Goal: Information Seeking & Learning: Learn about a topic

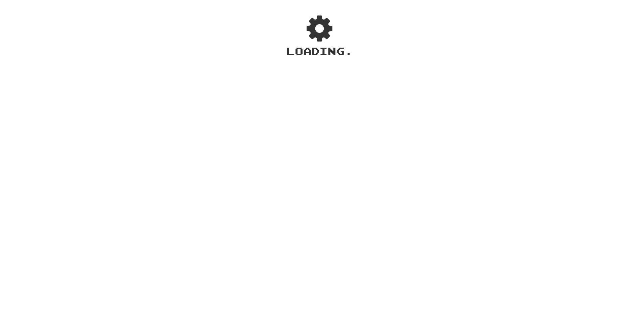
click at [571, 152] on div "× Automatic Translation Language Support for Individual Words and Selected Text…" at bounding box center [319, 167] width 639 height 309
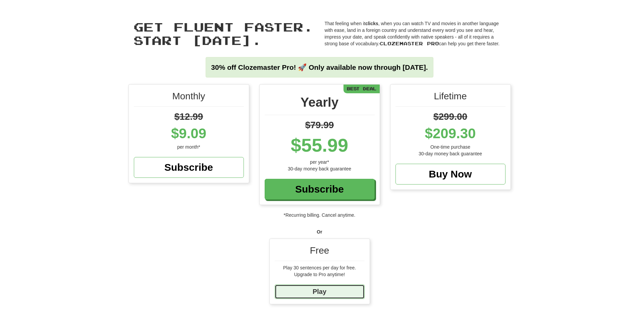
click at [309, 290] on link "Play" at bounding box center [320, 291] width 90 height 14
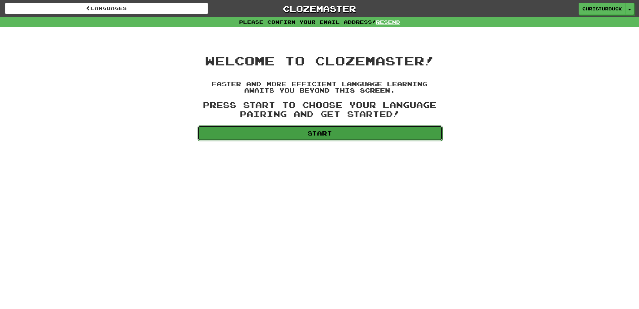
click at [319, 132] on link "Start" at bounding box center [319, 132] width 245 height 15
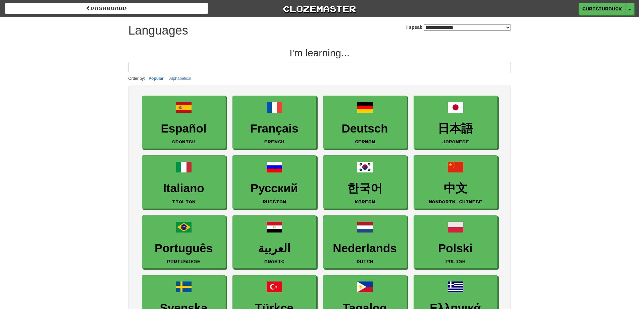
select select "*******"
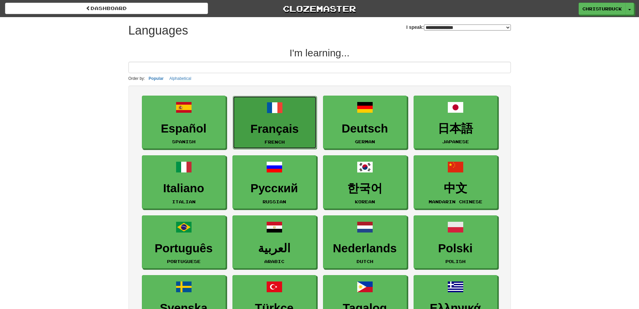
click at [288, 121] on link "Français French" at bounding box center [275, 122] width 84 height 53
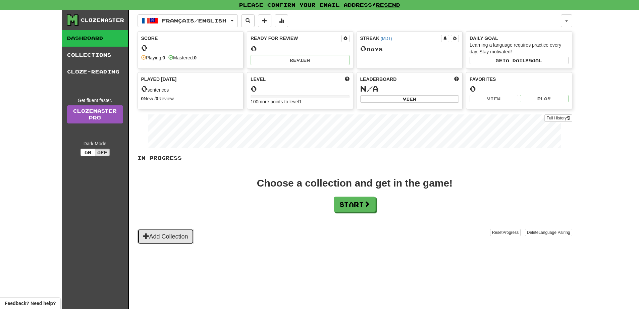
click at [171, 234] on button "Add Collection" at bounding box center [165, 236] width 56 height 15
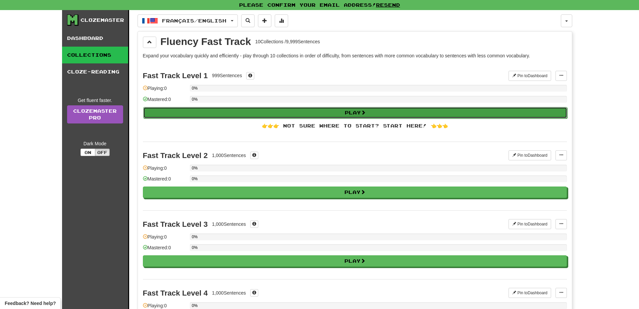
click at [368, 114] on button "Play" at bounding box center [355, 112] width 424 height 11
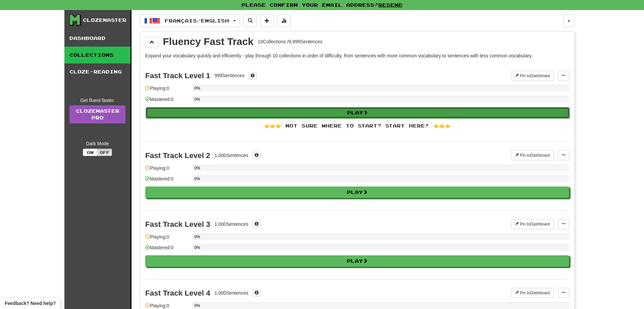
select select "**"
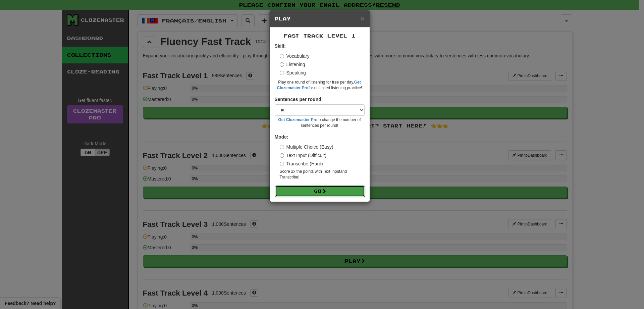
click at [319, 186] on button "Go" at bounding box center [320, 190] width 90 height 11
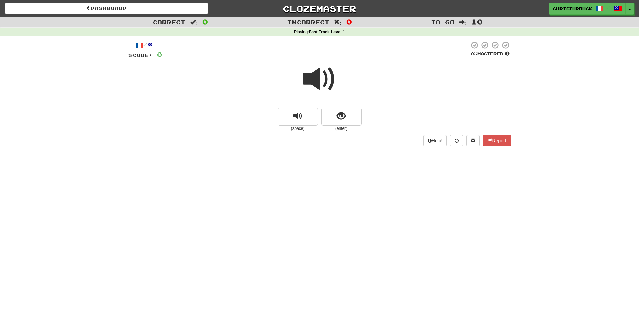
click at [319, 71] on span at bounding box center [320, 79] width 34 height 34
drag, startPoint x: 309, startPoint y: 82, endPoint x: 313, endPoint y: 83, distance: 3.5
click at [310, 82] on span at bounding box center [320, 79] width 34 height 34
click at [427, 140] on icon at bounding box center [429, 140] width 4 height 5
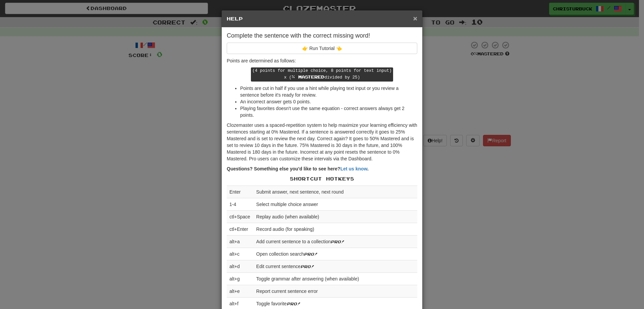
click at [413, 19] on span "×" at bounding box center [415, 18] width 4 height 8
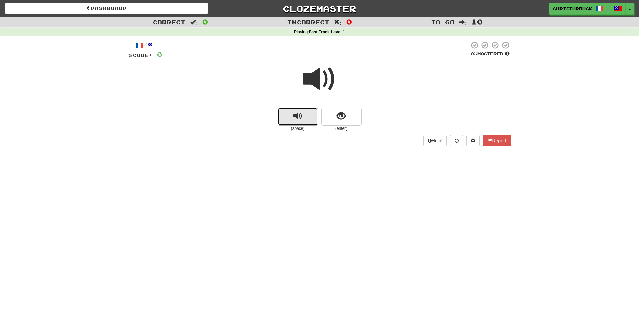
click at [308, 113] on button "replay audio" at bounding box center [298, 117] width 40 height 18
click at [352, 114] on button "show sentence" at bounding box center [341, 117] width 40 height 18
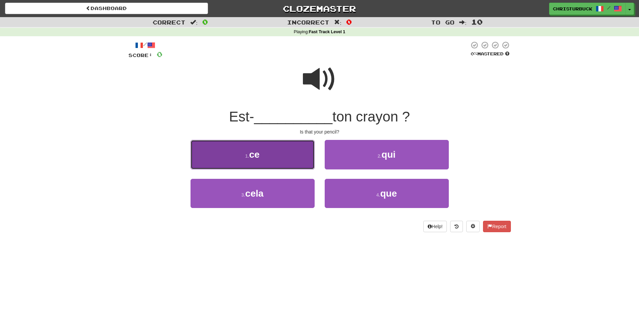
click at [273, 163] on button "1 . ce" at bounding box center [252, 154] width 124 height 29
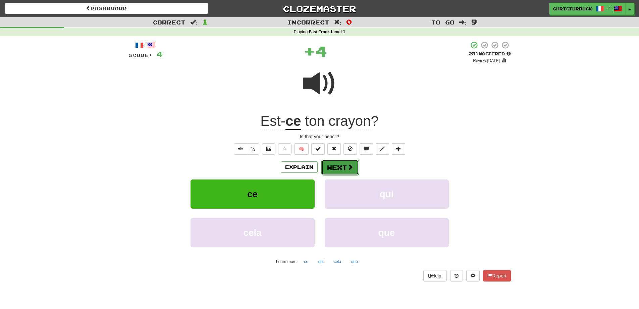
click at [334, 171] on button "Next" at bounding box center [340, 167] width 38 height 15
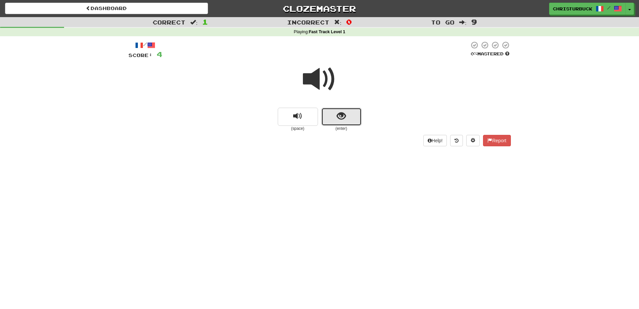
click at [351, 121] on button "show sentence" at bounding box center [341, 117] width 40 height 18
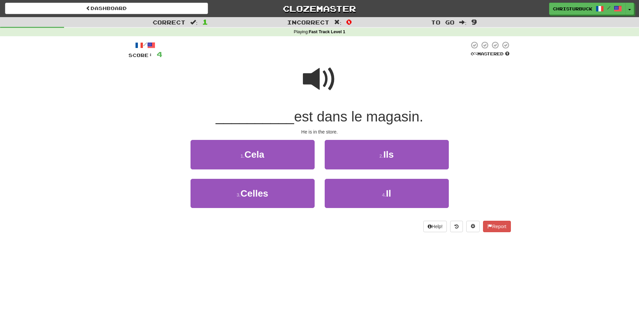
click at [321, 73] on span at bounding box center [320, 79] width 34 height 34
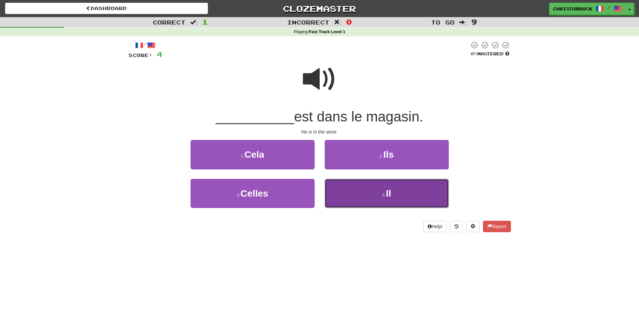
click at [385, 192] on small "4 ." at bounding box center [384, 194] width 4 height 5
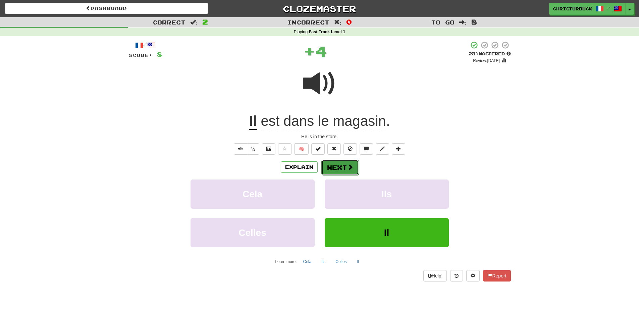
click at [347, 165] on span at bounding box center [350, 167] width 6 height 6
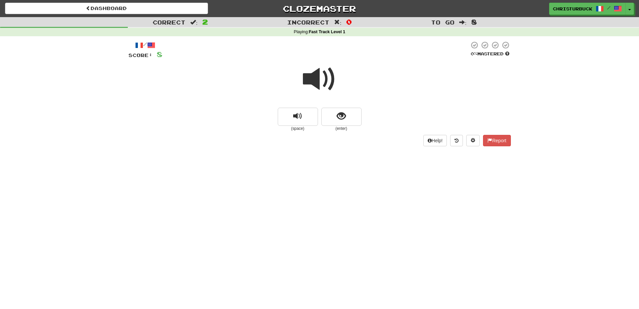
click at [324, 76] on span at bounding box center [320, 79] width 34 height 34
click at [311, 119] on button "replay audio" at bounding box center [298, 117] width 40 height 18
click at [338, 115] on span "show sentence" at bounding box center [341, 116] width 9 height 9
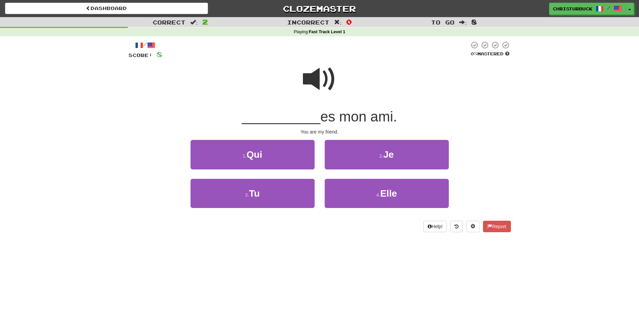
click at [309, 78] on span at bounding box center [320, 79] width 34 height 34
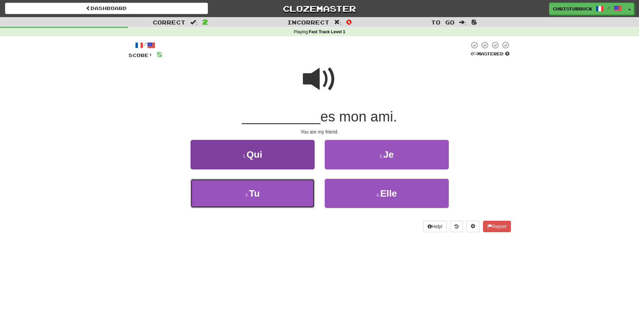
drag, startPoint x: 279, startPoint y: 188, endPoint x: 280, endPoint y: 185, distance: 3.4
click at [279, 188] on button "3 . Tu" at bounding box center [252, 193] width 124 height 29
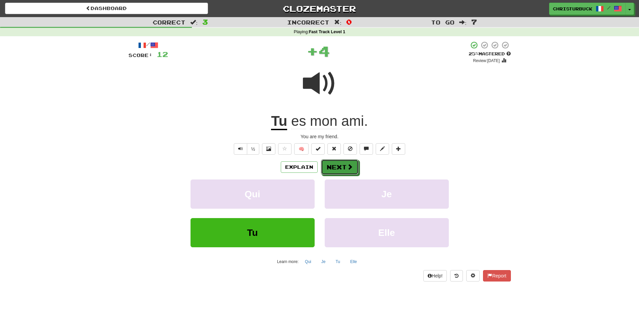
click at [336, 165] on button "Next" at bounding box center [340, 166] width 38 height 15
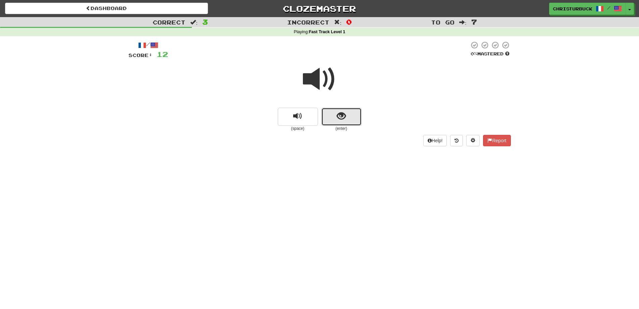
click at [337, 113] on span "show sentence" at bounding box center [341, 116] width 9 height 9
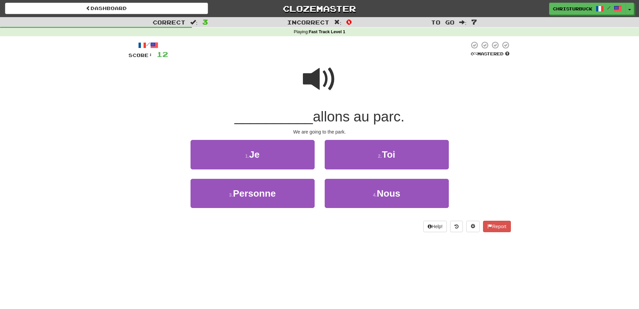
click at [312, 71] on span at bounding box center [320, 79] width 34 height 34
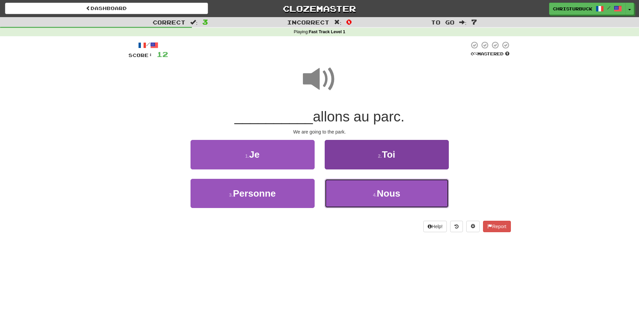
click at [396, 191] on span "Nous" at bounding box center [387, 193] width 23 height 10
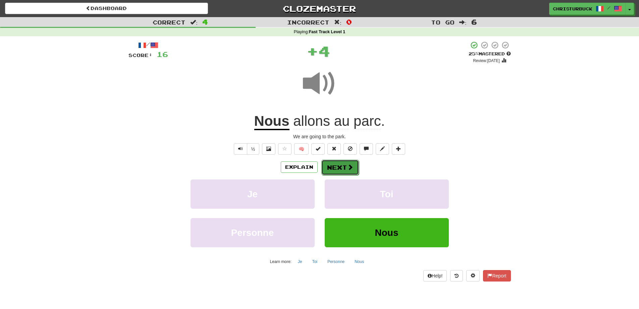
click at [343, 165] on button "Next" at bounding box center [340, 167] width 38 height 15
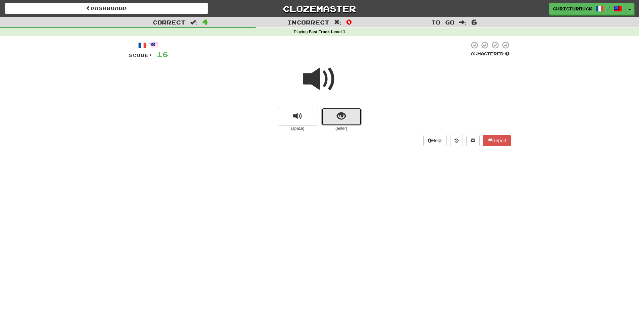
click at [348, 118] on button "show sentence" at bounding box center [341, 117] width 40 height 18
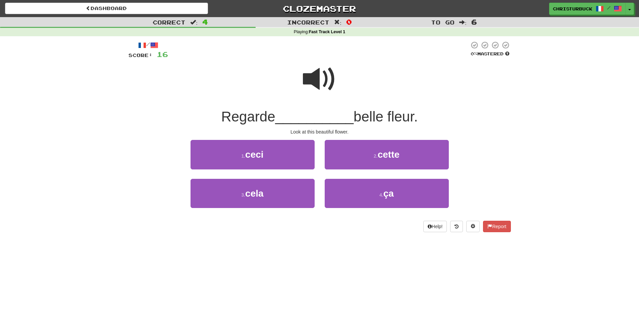
click at [328, 83] on span at bounding box center [320, 79] width 34 height 34
click at [389, 156] on span "cette" at bounding box center [388, 154] width 22 height 10
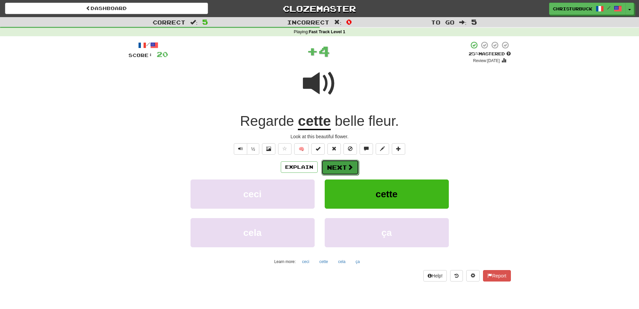
click at [350, 171] on button "Next" at bounding box center [340, 167] width 38 height 15
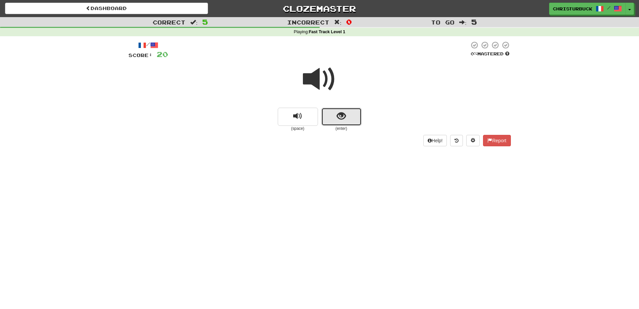
click at [349, 120] on button "show sentence" at bounding box center [341, 117] width 40 height 18
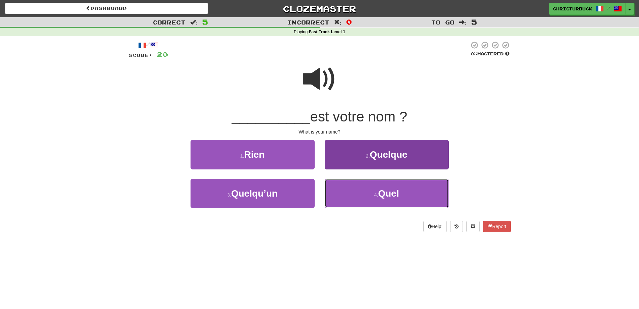
click at [393, 186] on button "4 . Quel" at bounding box center [387, 193] width 124 height 29
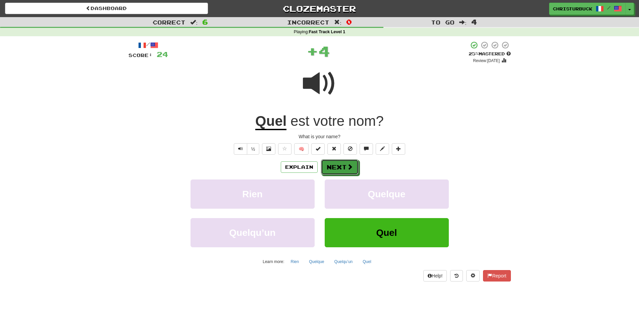
click at [345, 165] on button "Next" at bounding box center [340, 166] width 38 height 15
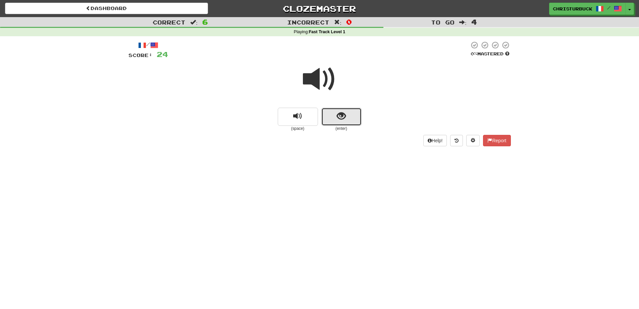
click at [347, 119] on button "show sentence" at bounding box center [341, 117] width 40 height 18
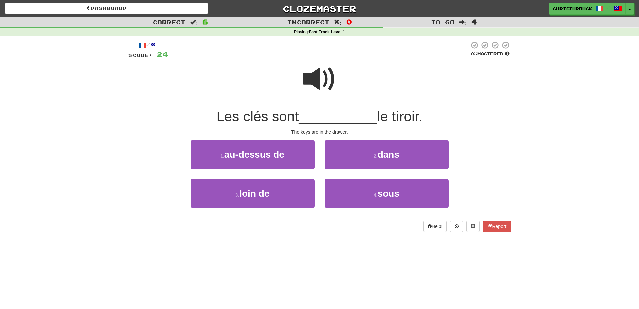
click at [316, 77] on span at bounding box center [320, 79] width 34 height 34
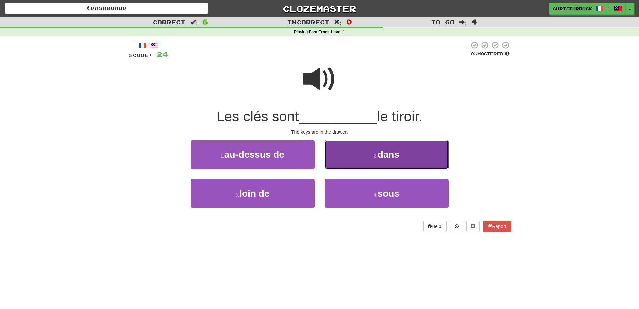
click at [400, 154] on button "2 . dans" at bounding box center [387, 154] width 124 height 29
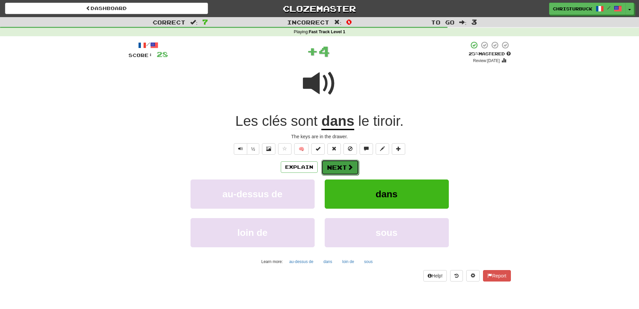
click at [335, 170] on button "Next" at bounding box center [340, 167] width 38 height 15
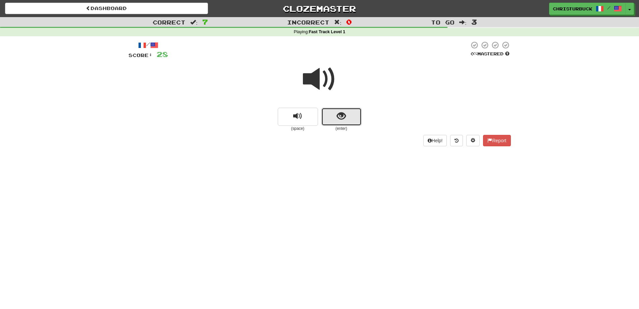
click at [342, 123] on button "show sentence" at bounding box center [341, 117] width 40 height 18
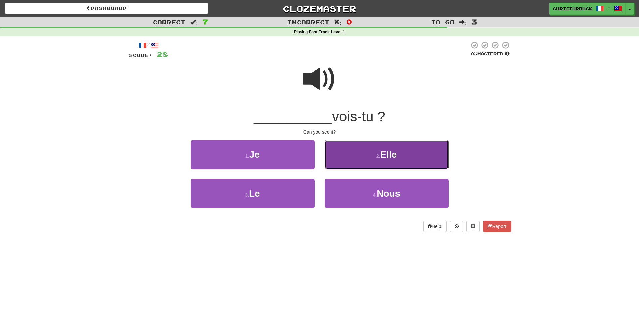
click at [384, 155] on span "Elle" at bounding box center [388, 154] width 17 height 10
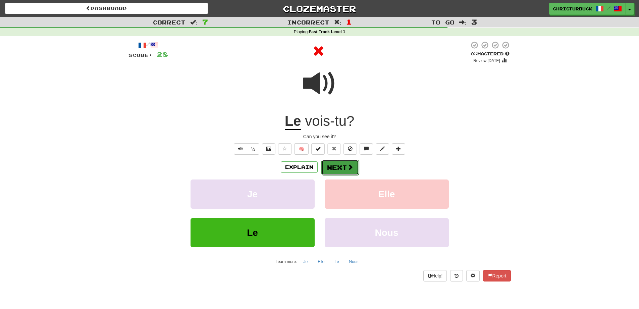
click at [339, 163] on button "Next" at bounding box center [340, 167] width 38 height 15
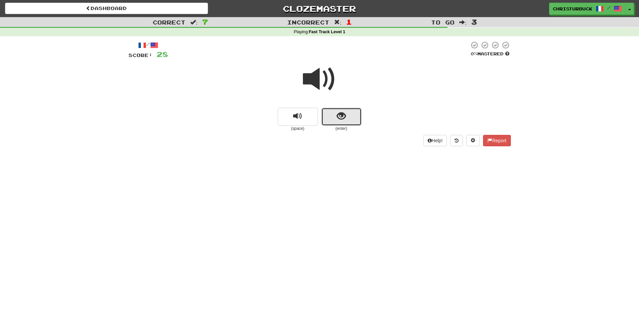
click at [342, 123] on button "show sentence" at bounding box center [341, 117] width 40 height 18
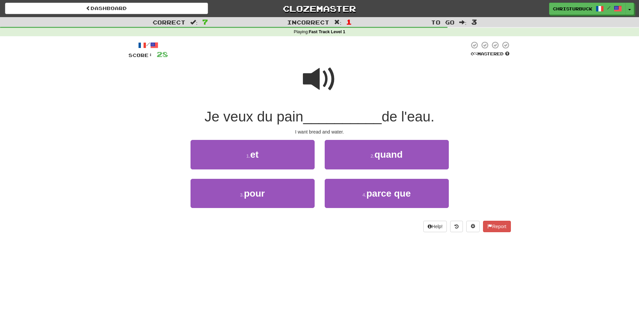
click at [326, 77] on span at bounding box center [320, 79] width 34 height 34
drag, startPoint x: 258, startPoint y: 159, endPoint x: 261, endPoint y: 159, distance: 3.7
click at [258, 159] on span "et" at bounding box center [254, 154] width 8 height 10
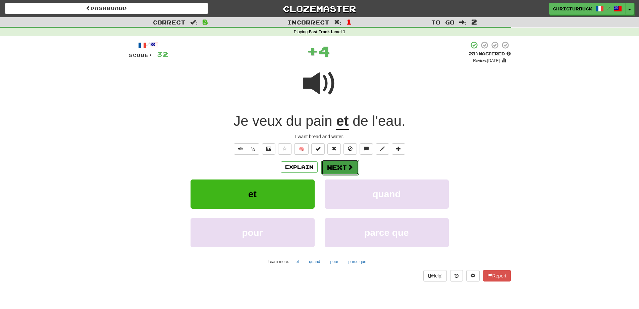
click at [349, 168] on span at bounding box center [350, 167] width 6 height 6
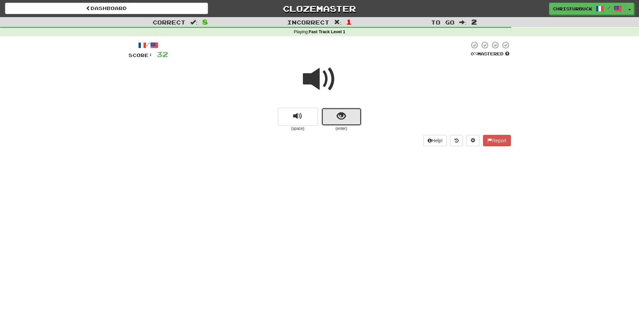
click at [344, 116] on span "show sentence" at bounding box center [341, 116] width 9 height 9
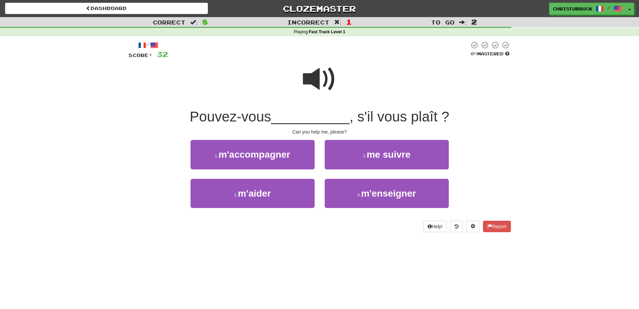
click at [315, 83] on span at bounding box center [320, 79] width 34 height 34
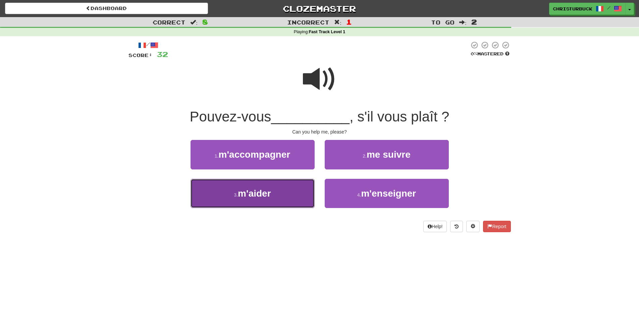
click at [286, 198] on button "3 . m'aider" at bounding box center [252, 193] width 124 height 29
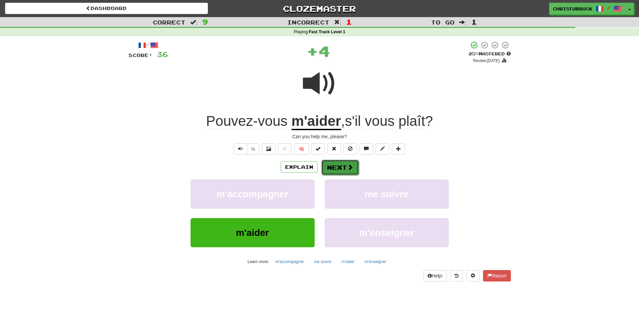
click at [341, 169] on button "Next" at bounding box center [340, 167] width 38 height 15
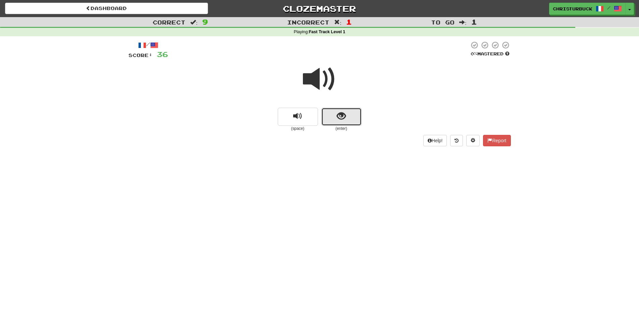
click at [351, 119] on button "show sentence" at bounding box center [341, 117] width 40 height 18
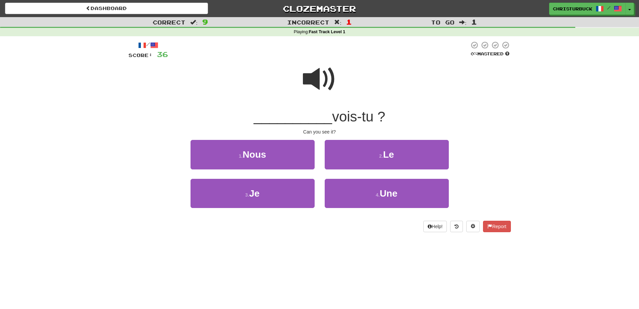
click at [332, 80] on span at bounding box center [320, 79] width 34 height 34
click at [331, 83] on span at bounding box center [320, 79] width 34 height 34
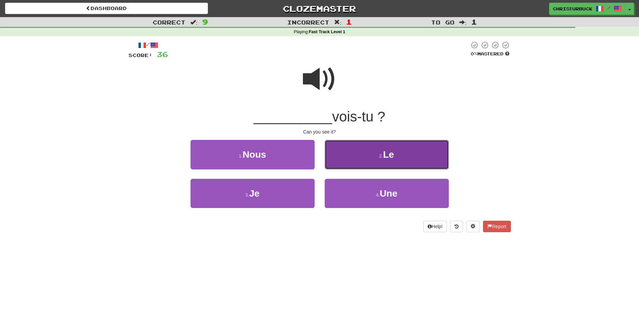
click at [388, 160] on button "2 . Le" at bounding box center [387, 154] width 124 height 29
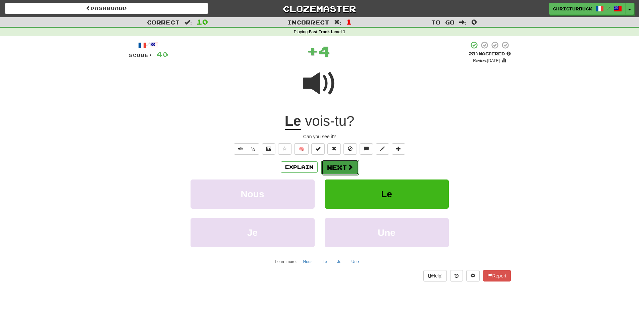
click at [345, 173] on button "Next" at bounding box center [340, 167] width 38 height 15
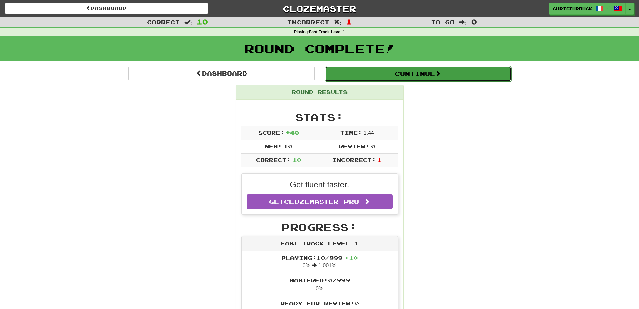
click at [436, 76] on button "Continue" at bounding box center [418, 73] width 186 height 15
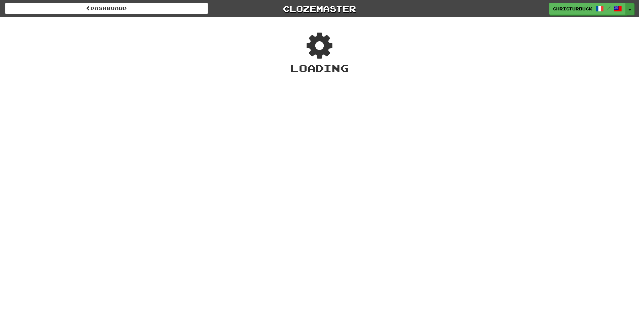
click at [632, 9] on button "Toggle Dropdown" at bounding box center [629, 9] width 9 height 12
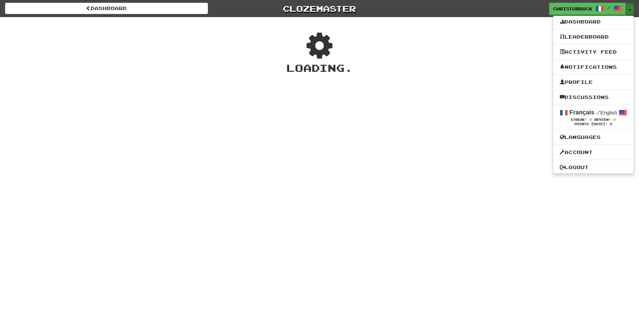
click at [632, 9] on button "Toggle Dropdown" at bounding box center [629, 9] width 9 height 12
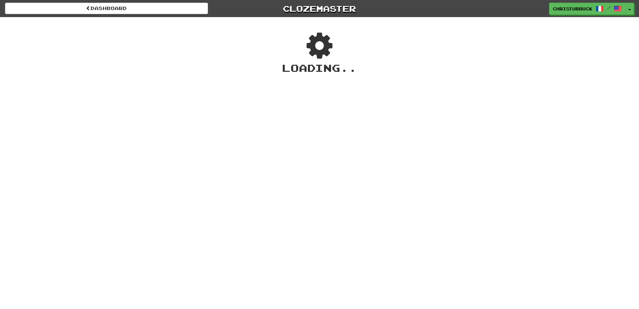
click at [323, 52] on icon at bounding box center [319, 46] width 43 height 36
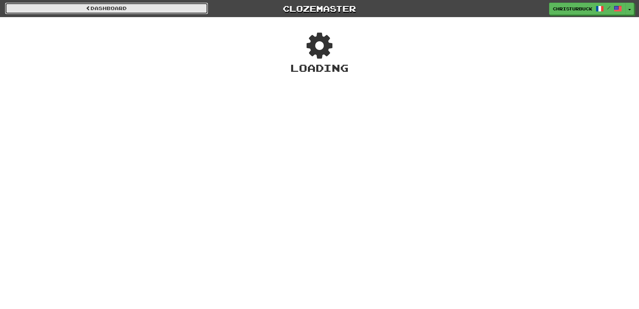
click at [101, 7] on link "Dashboard" at bounding box center [106, 8] width 203 height 11
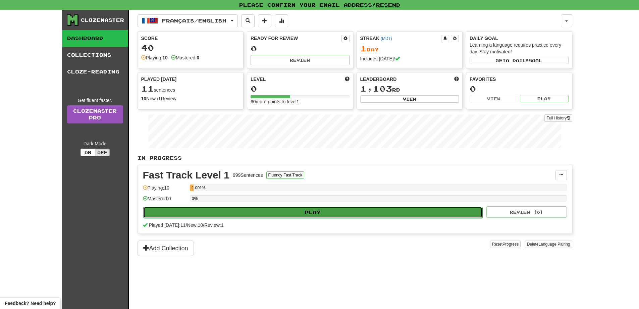
click at [348, 210] on button "Play" at bounding box center [312, 212] width 339 height 11
select select "**"
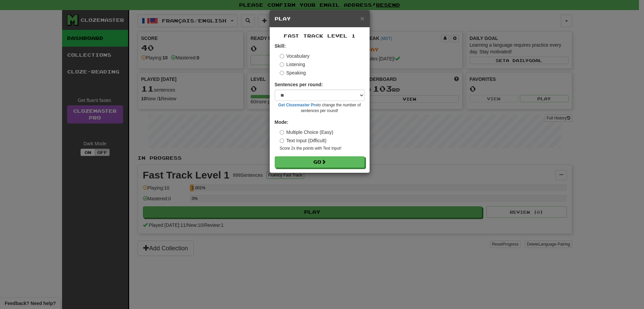
click at [285, 72] on label "Speaking" at bounding box center [293, 72] width 26 height 7
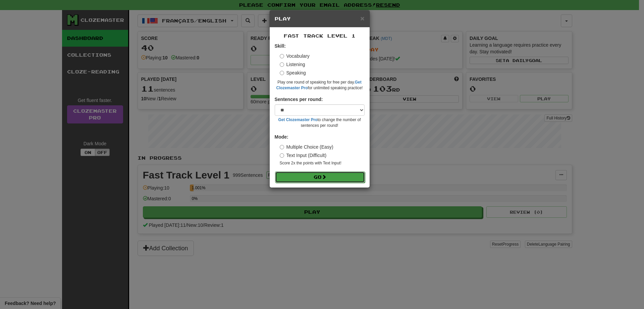
click at [318, 178] on button "Go" at bounding box center [320, 176] width 90 height 11
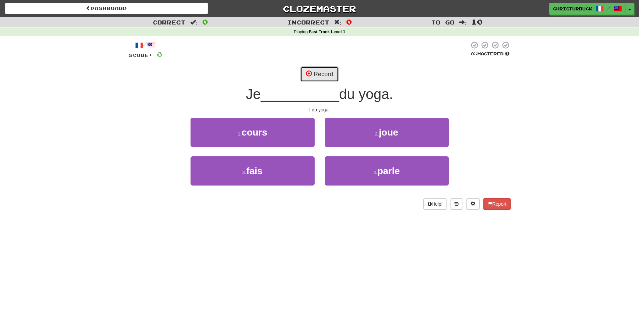
click at [327, 71] on button "Record" at bounding box center [319, 73] width 39 height 15
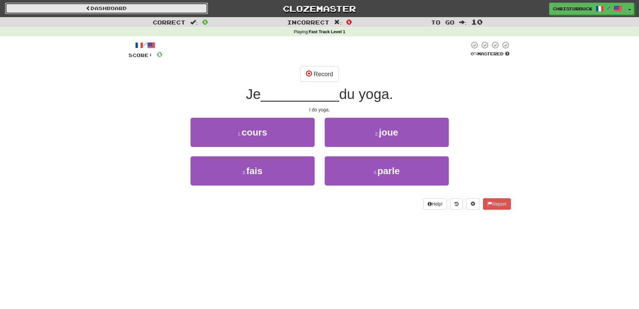
click at [121, 10] on link "Dashboard" at bounding box center [106, 8] width 203 height 11
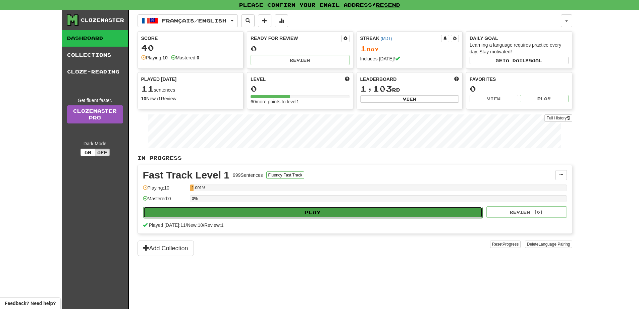
click at [299, 208] on button "Play" at bounding box center [312, 212] width 339 height 11
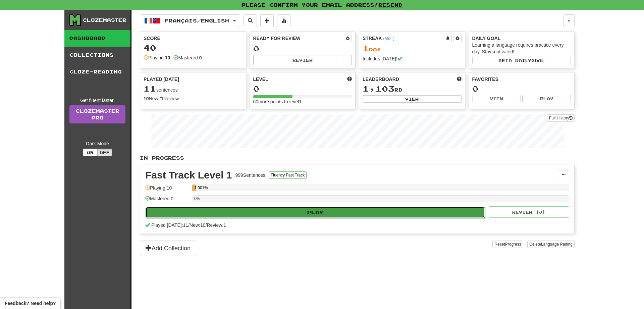
select select "**"
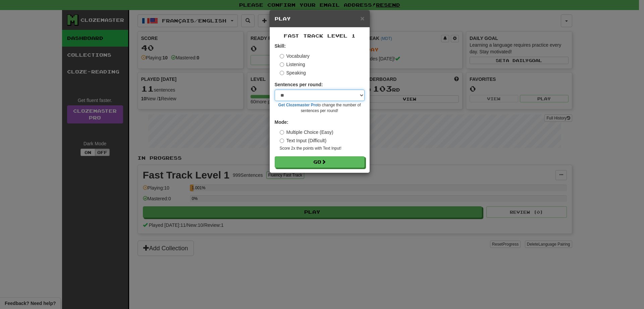
click at [356, 96] on select "* ** ** ** ** ** *** ********" at bounding box center [320, 95] width 90 height 11
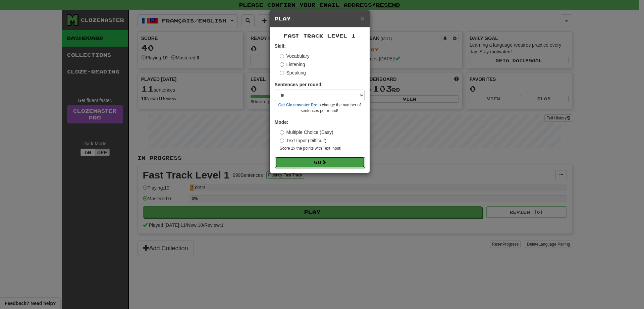
click at [329, 163] on button "Go" at bounding box center [320, 162] width 90 height 11
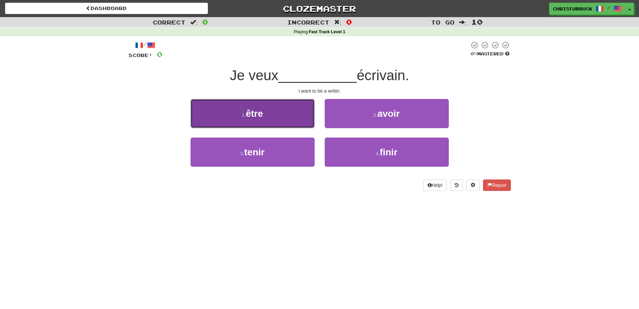
click at [279, 111] on button "1 . être" at bounding box center [252, 113] width 124 height 29
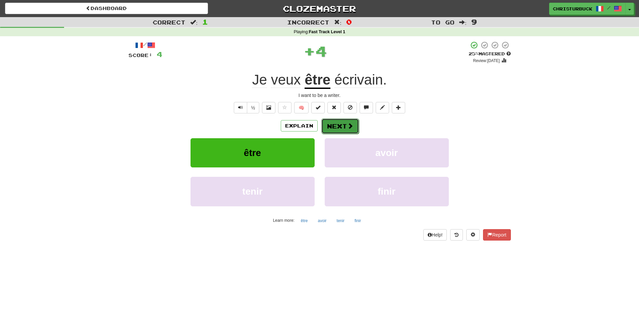
click at [344, 124] on button "Next" at bounding box center [340, 125] width 38 height 15
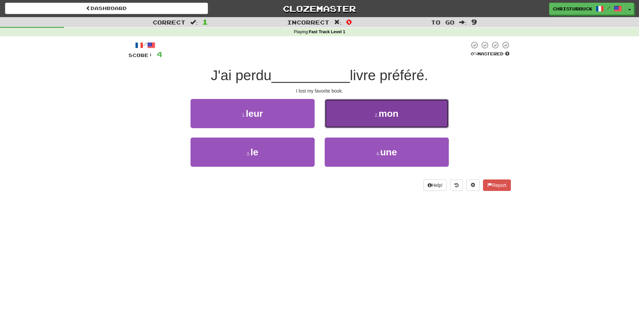
click at [392, 120] on button "2 . mon" at bounding box center [387, 113] width 124 height 29
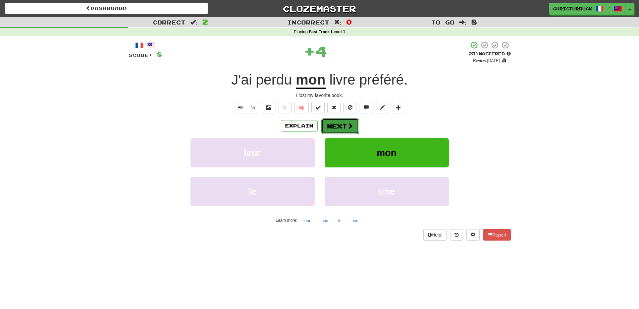
click at [336, 124] on button "Next" at bounding box center [340, 125] width 38 height 15
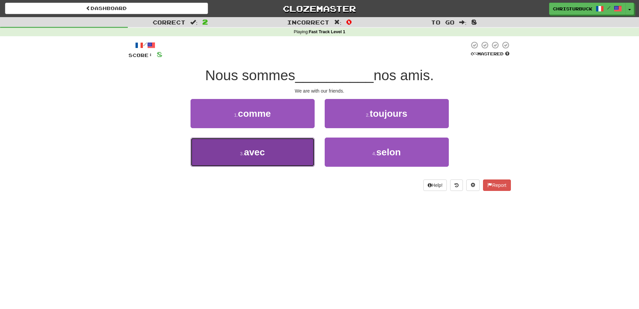
click at [252, 150] on span "avec" at bounding box center [254, 152] width 21 height 10
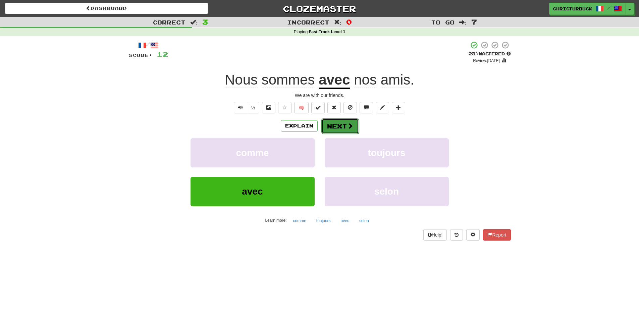
click at [347, 121] on button "Next" at bounding box center [340, 125] width 38 height 15
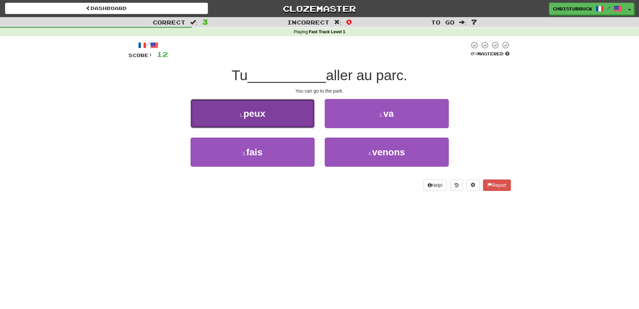
click at [279, 113] on button "1 . peux" at bounding box center [252, 113] width 124 height 29
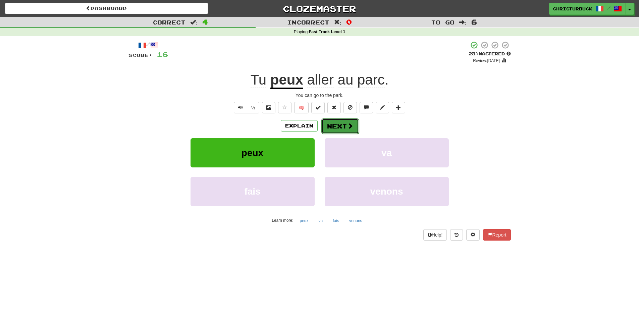
click at [347, 124] on span at bounding box center [350, 126] width 6 height 6
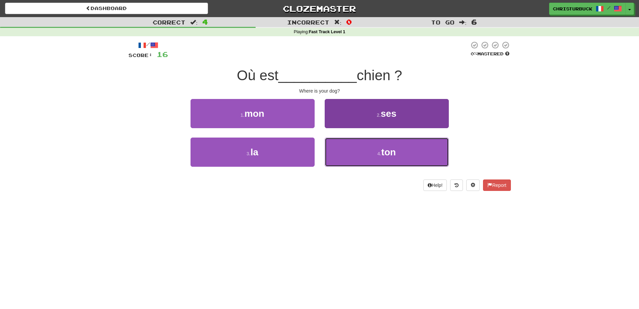
click at [381, 144] on button "4 . ton" at bounding box center [387, 151] width 124 height 29
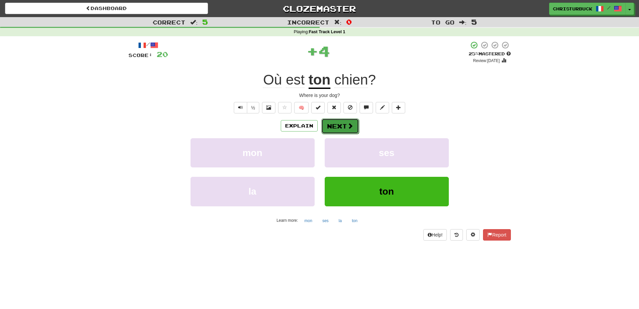
click at [344, 125] on button "Next" at bounding box center [340, 125] width 38 height 15
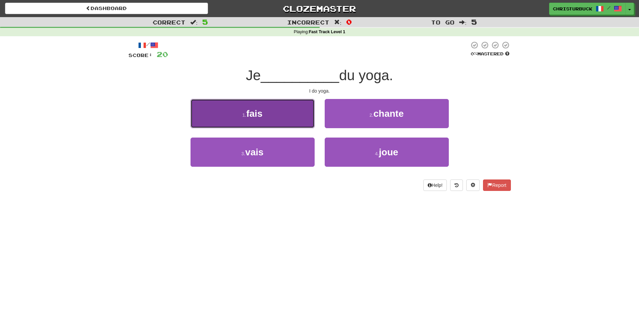
click at [274, 116] on button "1 . fais" at bounding box center [252, 113] width 124 height 29
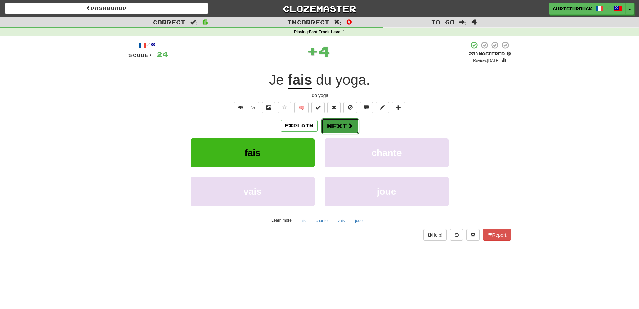
click at [342, 129] on button "Next" at bounding box center [340, 125] width 38 height 15
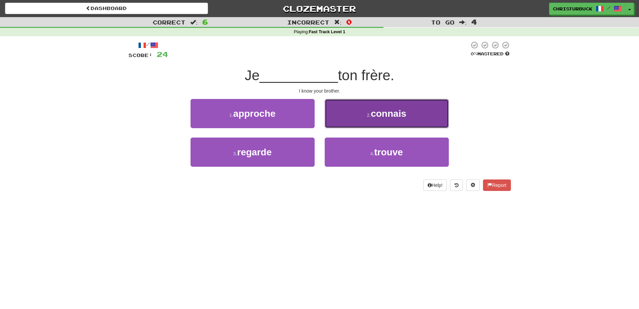
click at [382, 114] on span "connais" at bounding box center [388, 113] width 36 height 10
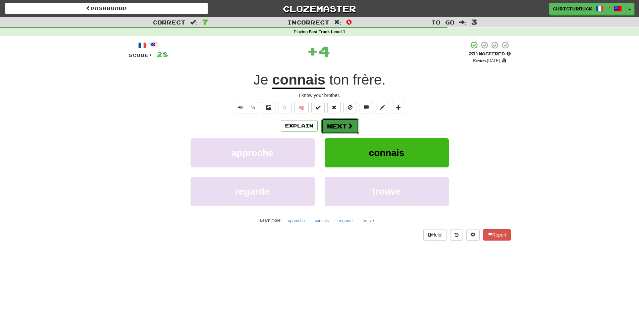
click at [329, 127] on button "Next" at bounding box center [340, 125] width 38 height 15
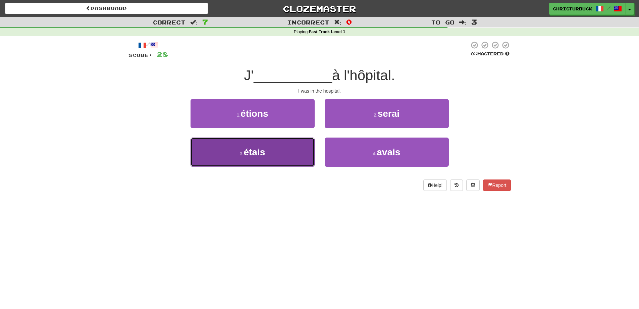
click at [284, 159] on button "3 . étais" at bounding box center [252, 151] width 124 height 29
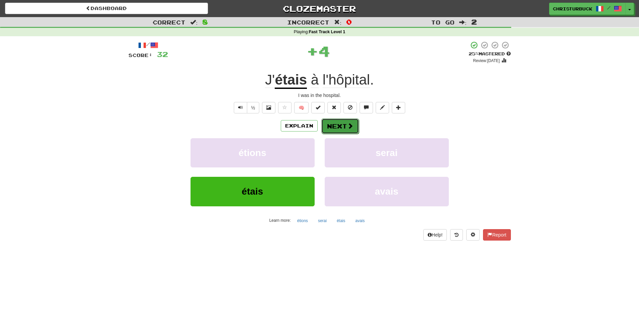
click at [344, 130] on button "Next" at bounding box center [340, 125] width 38 height 15
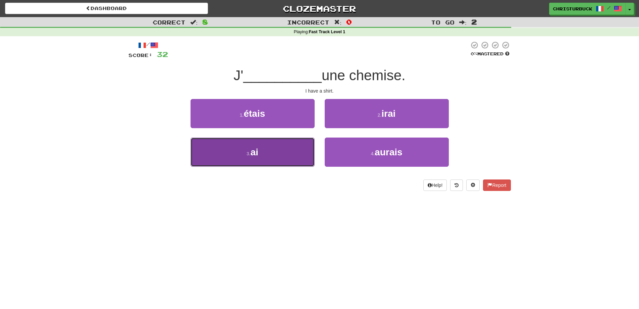
click at [278, 142] on button "3 . ai" at bounding box center [252, 151] width 124 height 29
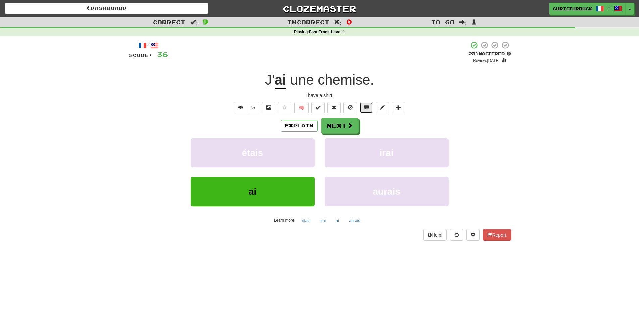
click at [361, 109] on button at bounding box center [365, 107] width 13 height 11
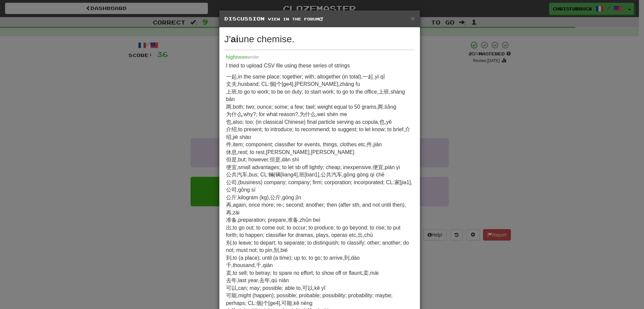
click at [413, 18] on div "× Discussion View in the forum" at bounding box center [319, 18] width 200 height 17
click at [412, 21] on div "× Discussion View in the forum" at bounding box center [319, 18] width 200 height 17
click at [414, 12] on div "× Discussion View in the forum" at bounding box center [319, 18] width 200 height 17
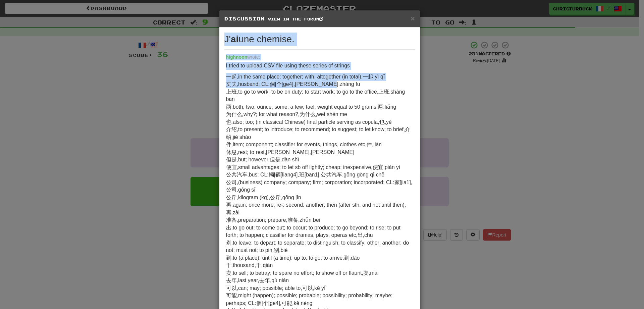
drag, startPoint x: 336, startPoint y: 19, endPoint x: 335, endPoint y: 86, distance: 67.1
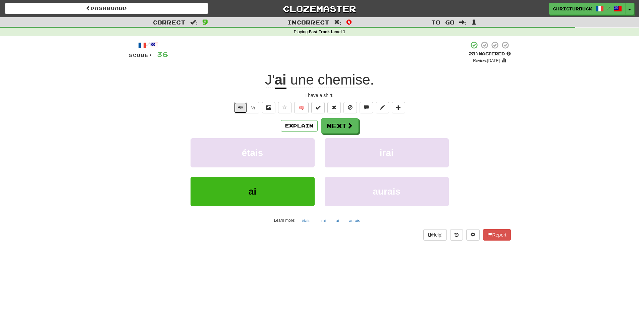
click at [243, 106] on button "Text-to-speech controls" at bounding box center [240, 107] width 13 height 11
click at [242, 108] on span "Text-to-speech controls" at bounding box center [240, 107] width 5 height 5
click at [344, 126] on button "Next" at bounding box center [340, 125] width 38 height 15
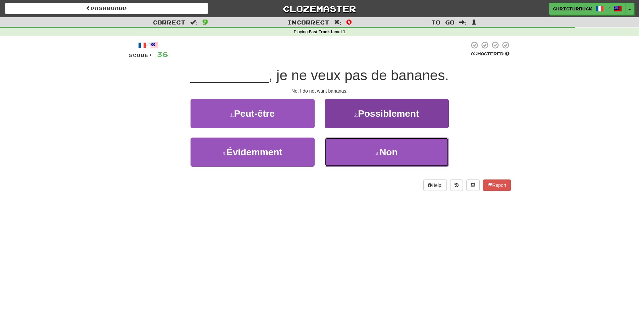
click at [412, 152] on button "4 . Non" at bounding box center [387, 151] width 124 height 29
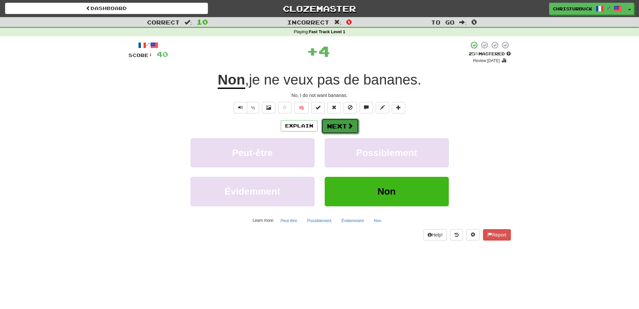
click at [344, 125] on button "Next" at bounding box center [340, 125] width 38 height 15
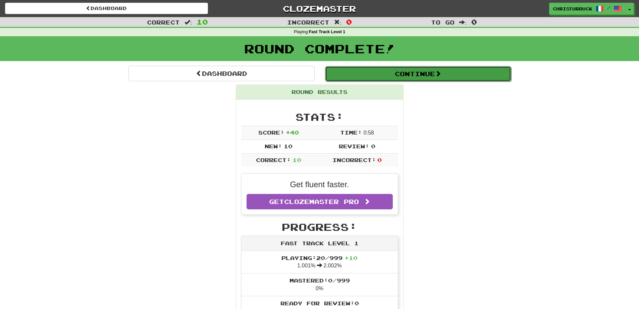
click at [399, 74] on button "Continue" at bounding box center [418, 73] width 186 height 15
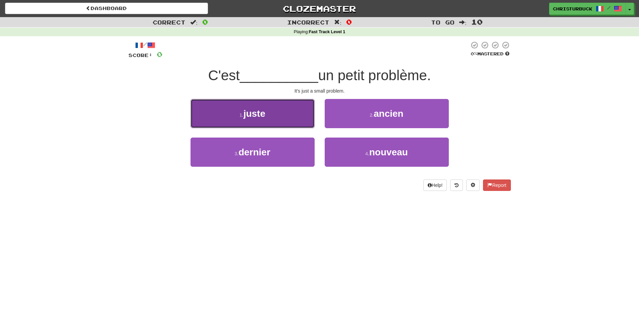
click at [249, 111] on span "juste" at bounding box center [254, 113] width 22 height 10
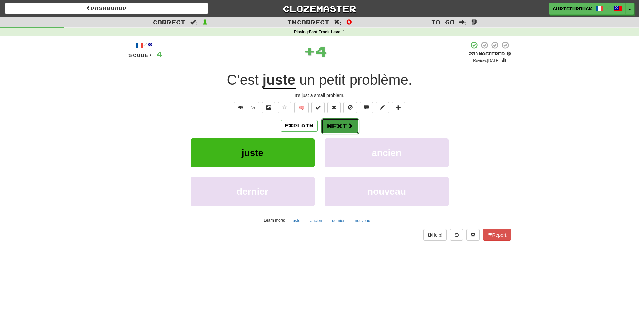
click at [338, 125] on button "Next" at bounding box center [340, 125] width 38 height 15
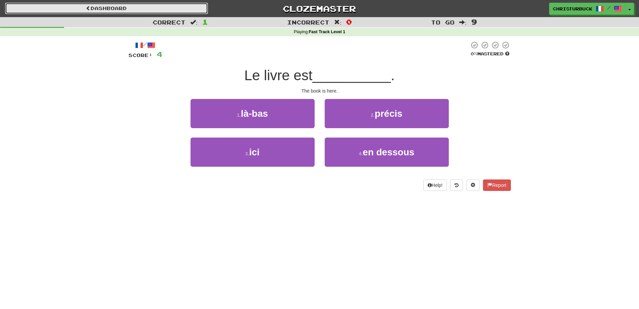
click at [106, 10] on link "Dashboard" at bounding box center [106, 8] width 203 height 11
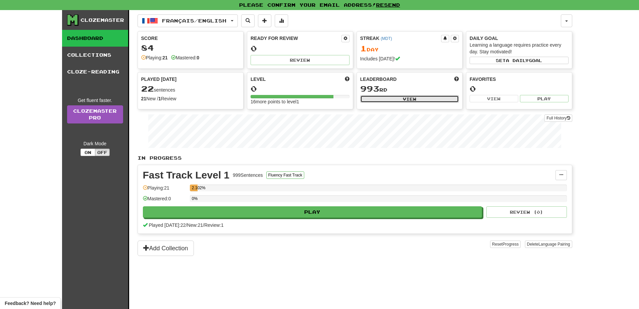
click at [427, 96] on button "View" at bounding box center [409, 98] width 99 height 7
select select "**********"
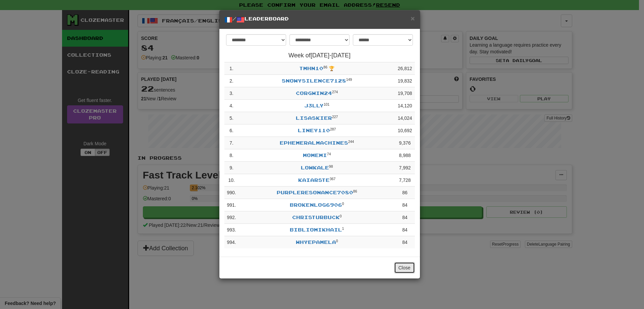
click at [407, 265] on button "Close" at bounding box center [404, 267] width 21 height 11
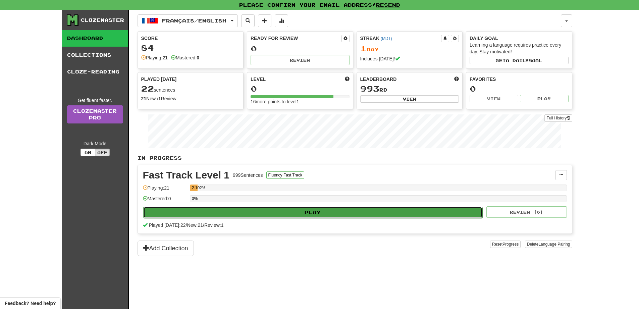
click at [285, 216] on button "Play" at bounding box center [312, 212] width 339 height 11
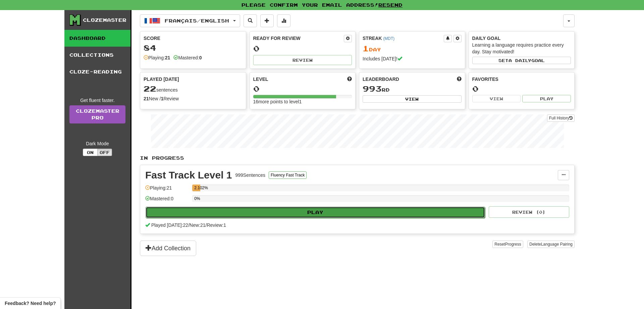
select select "**"
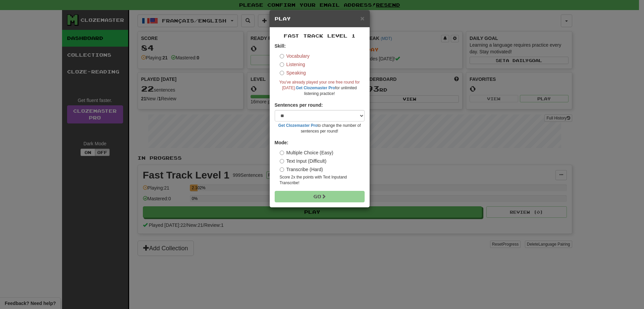
click at [283, 58] on label "Vocabulary" at bounding box center [295, 56] width 30 height 7
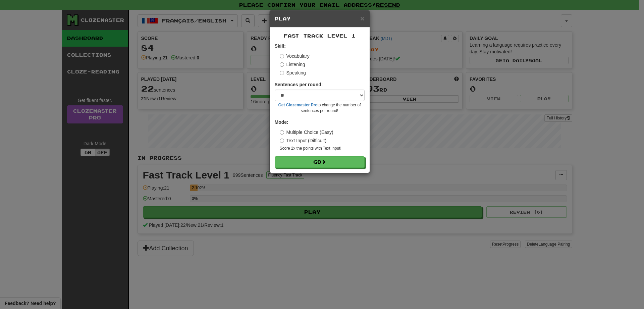
click at [290, 64] on label "Listening" at bounding box center [292, 64] width 25 height 7
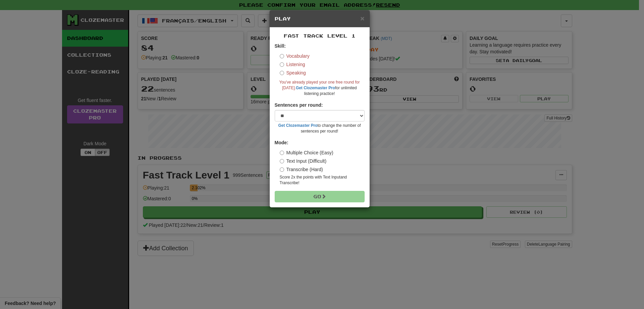
click at [294, 74] on label "Speaking" at bounding box center [293, 72] width 26 height 7
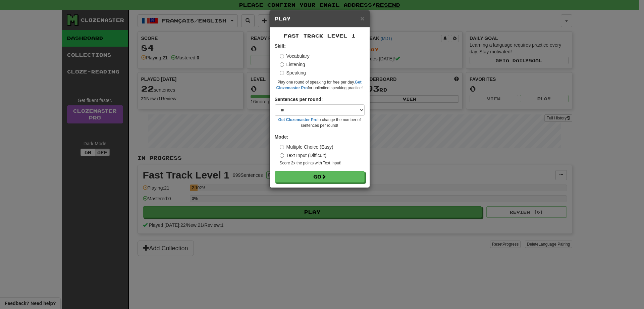
click at [295, 65] on label "Listening" at bounding box center [292, 64] width 25 height 7
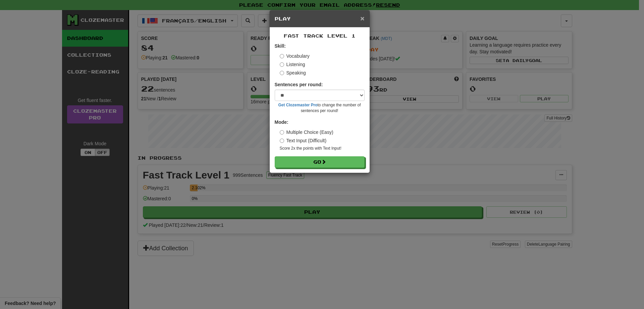
click at [361, 22] on span "×" at bounding box center [362, 18] width 4 height 8
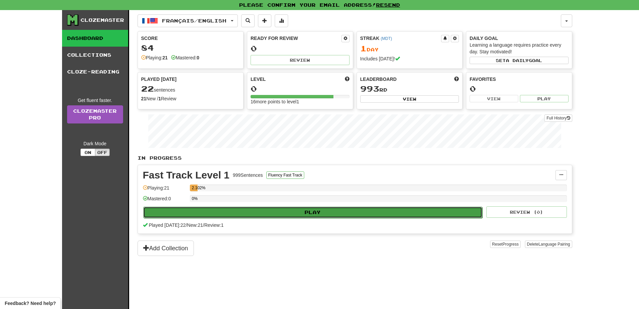
click at [363, 207] on button "Play" at bounding box center [312, 212] width 339 height 11
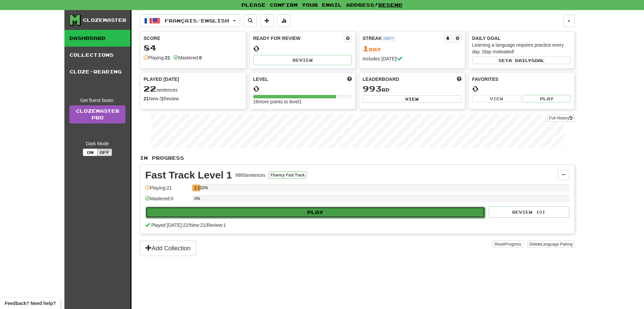
select select "**"
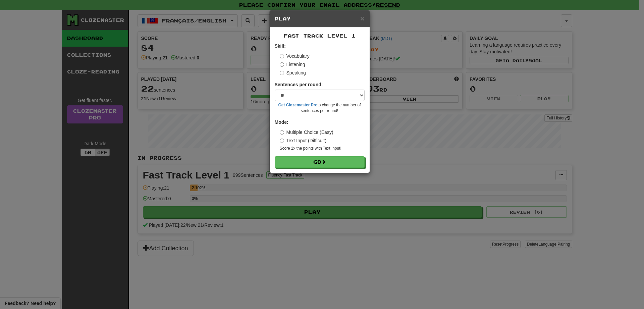
click at [293, 72] on label "Speaking" at bounding box center [293, 72] width 26 height 7
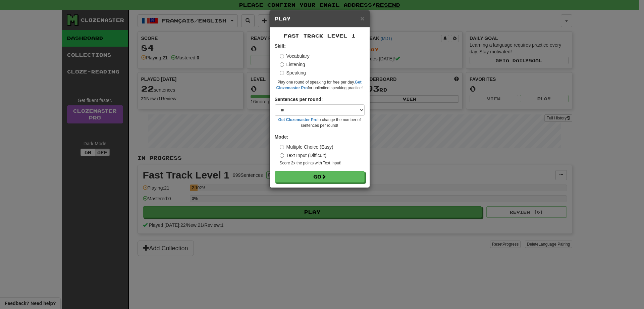
click at [291, 68] on div "Vocabulary Listening Speaking" at bounding box center [322, 64] width 85 height 23
click at [290, 64] on label "Listening" at bounding box center [292, 64] width 25 height 7
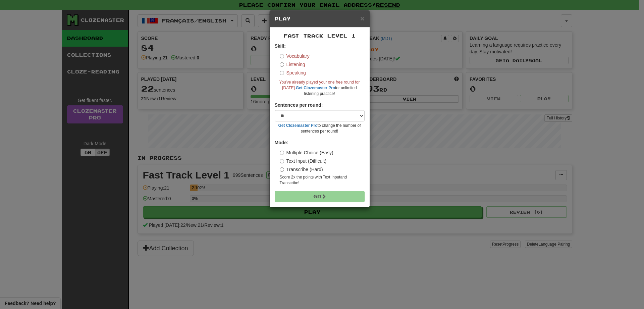
click at [286, 54] on label "Vocabulary" at bounding box center [295, 56] width 30 height 7
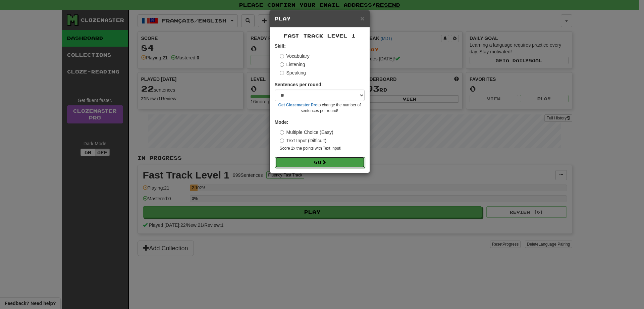
click at [326, 163] on span at bounding box center [323, 162] width 5 height 5
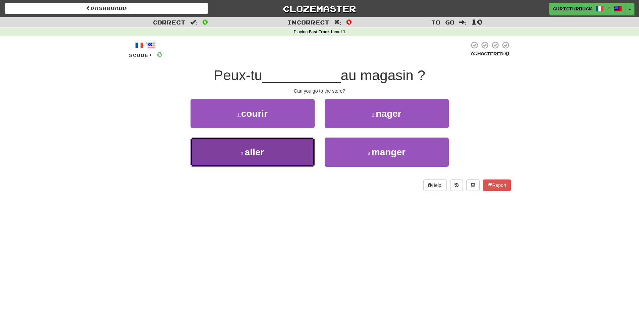
click at [286, 146] on button "3 . aller" at bounding box center [252, 151] width 124 height 29
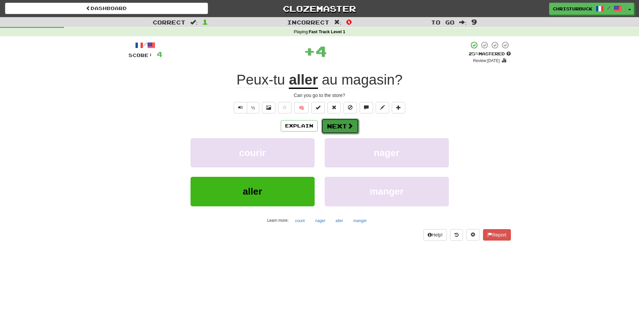
click at [351, 123] on span at bounding box center [350, 126] width 6 height 6
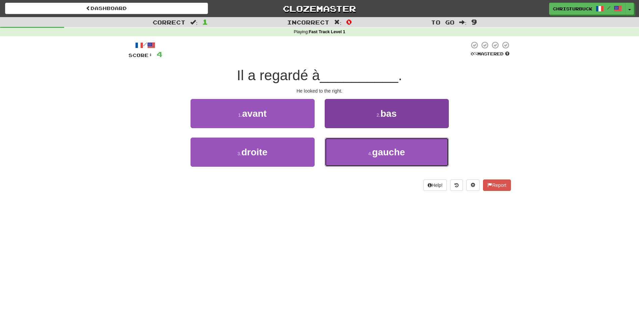
click at [371, 155] on small "4 ." at bounding box center [370, 153] width 4 height 5
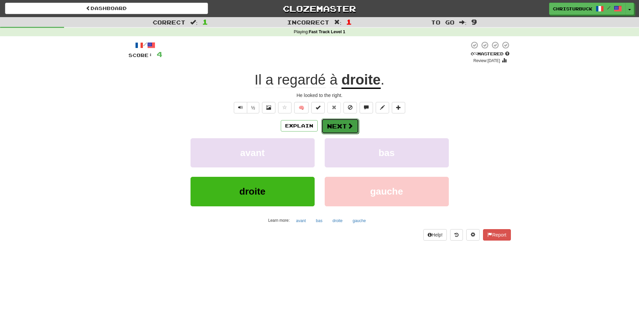
click at [344, 129] on button "Next" at bounding box center [340, 125] width 38 height 15
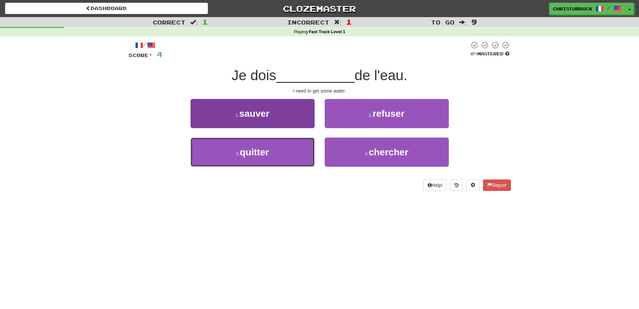
click at [291, 147] on button "3 . quitter" at bounding box center [252, 151] width 124 height 29
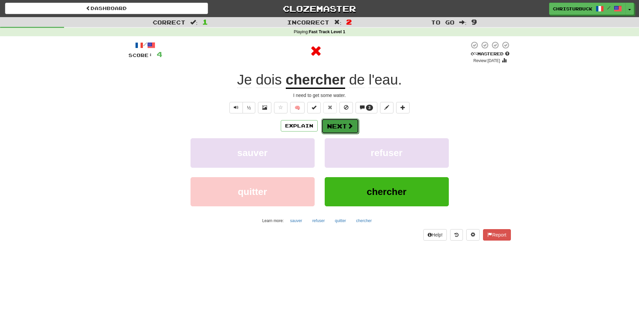
click at [340, 126] on button "Next" at bounding box center [340, 125] width 38 height 15
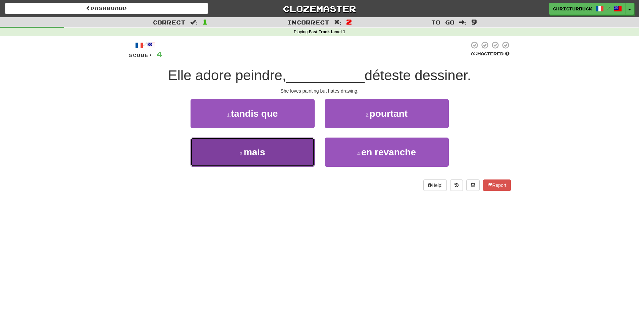
click at [256, 154] on span "mais" at bounding box center [253, 152] width 21 height 10
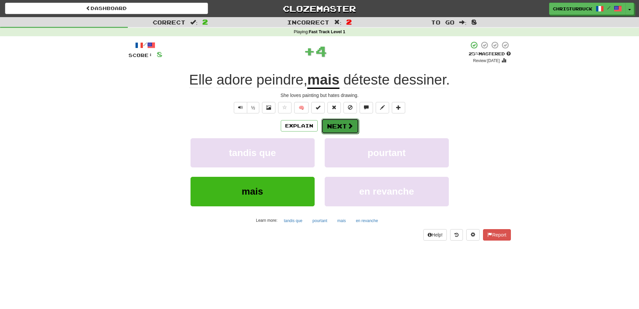
click at [346, 129] on button "Next" at bounding box center [340, 125] width 38 height 15
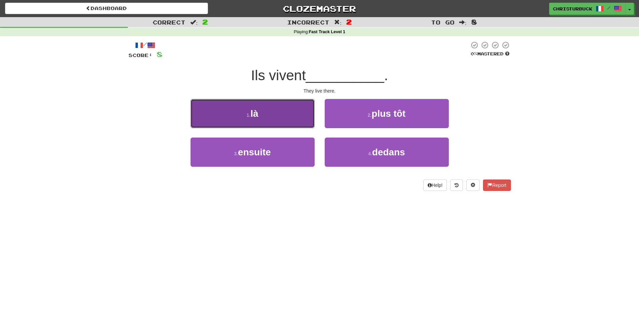
click at [273, 115] on button "1 . là" at bounding box center [252, 113] width 124 height 29
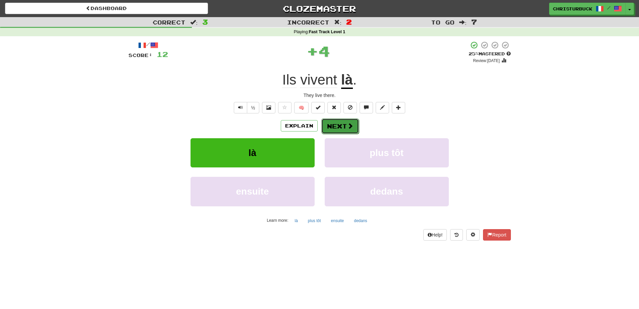
click at [339, 126] on button "Next" at bounding box center [340, 125] width 38 height 15
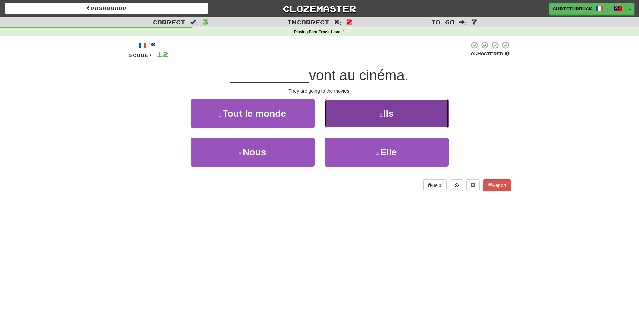
click at [379, 114] on small "2 ." at bounding box center [381, 114] width 4 height 5
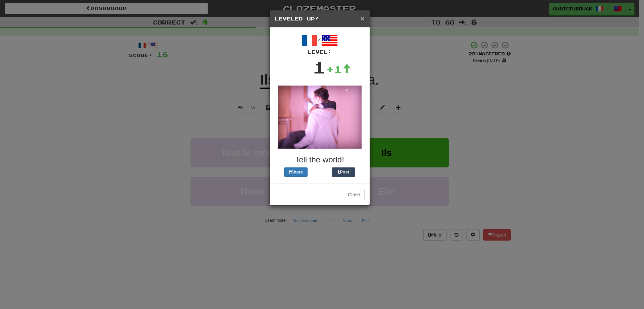
click at [362, 19] on span "×" at bounding box center [362, 18] width 4 height 8
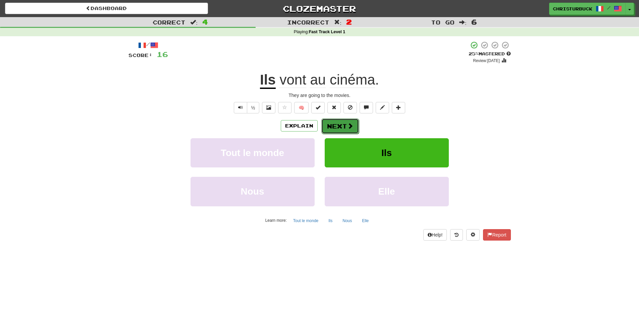
click at [333, 123] on button "Next" at bounding box center [340, 125] width 38 height 15
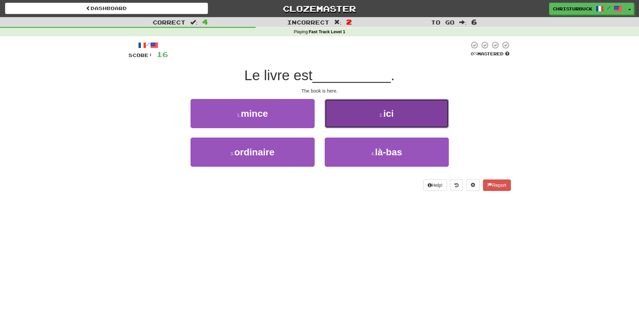
click at [413, 113] on button "2 . ici" at bounding box center [387, 113] width 124 height 29
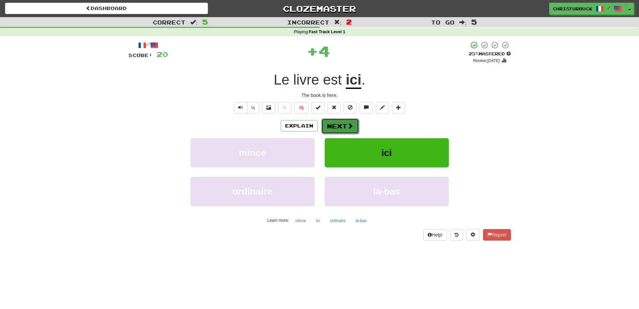
click at [335, 123] on button "Next" at bounding box center [340, 125] width 38 height 15
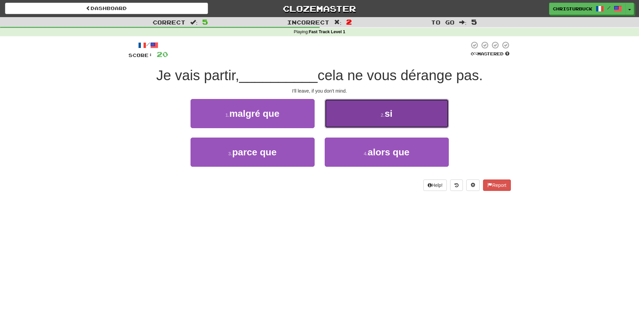
click at [398, 115] on button "2 . si" at bounding box center [387, 113] width 124 height 29
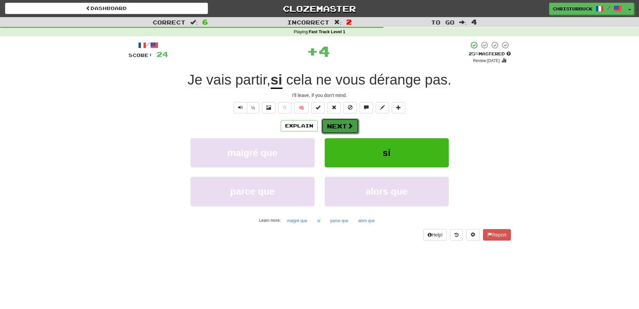
click at [345, 127] on button "Next" at bounding box center [340, 125] width 38 height 15
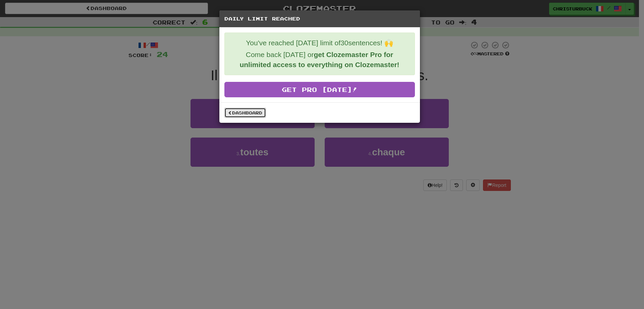
click at [250, 113] on link "Dashboard" at bounding box center [245, 113] width 42 height 10
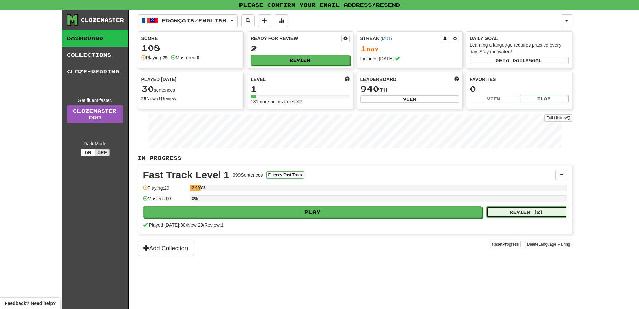
click at [509, 211] on button "Review ( 2 )" at bounding box center [526, 211] width 80 height 11
select select "**"
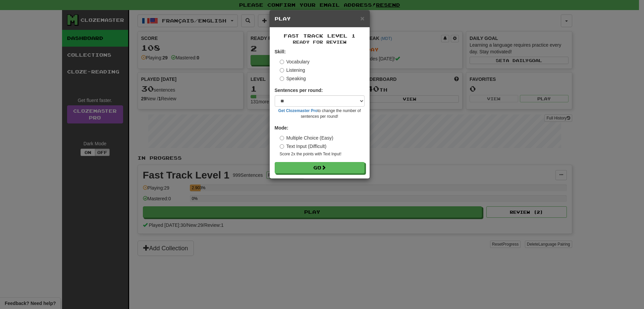
click at [289, 69] on label "Listening" at bounding box center [292, 70] width 25 height 7
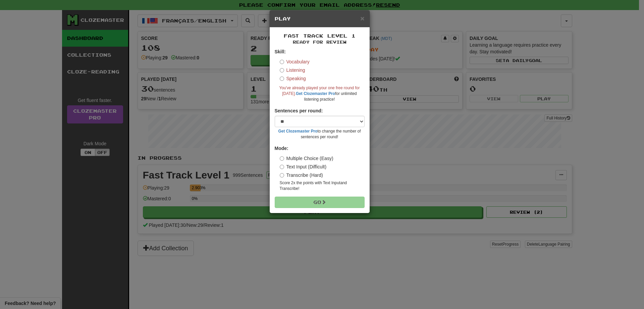
click at [287, 58] on label "Vocabulary" at bounding box center [295, 61] width 30 height 7
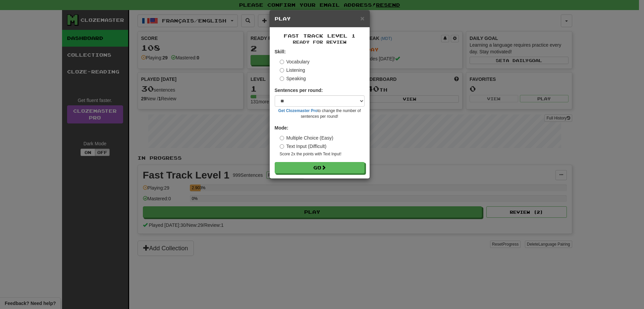
click at [295, 69] on label "Listening" at bounding box center [292, 70] width 25 height 7
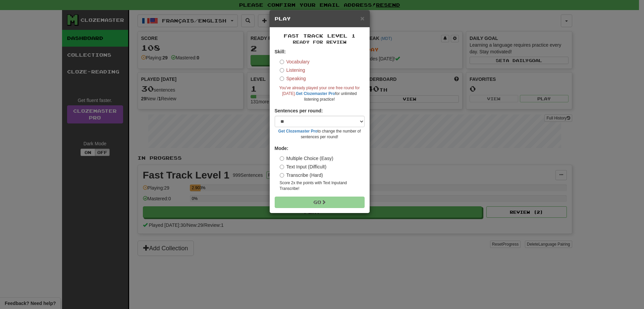
click at [296, 77] on label "Speaking" at bounding box center [293, 78] width 26 height 7
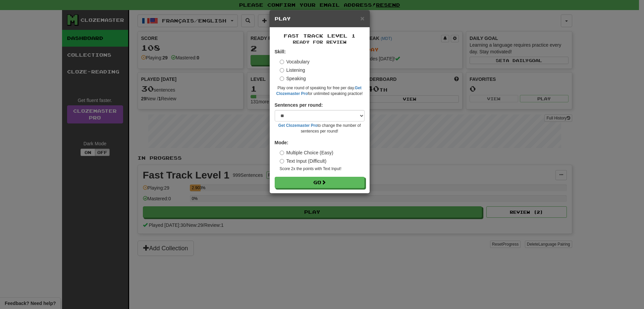
click at [294, 63] on label "Vocabulary" at bounding box center [295, 61] width 30 height 7
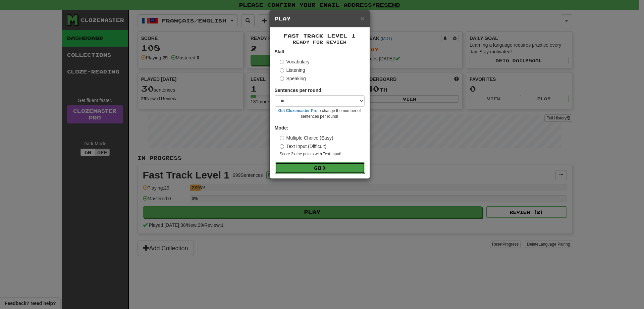
click at [337, 162] on button "Go" at bounding box center [320, 167] width 90 height 11
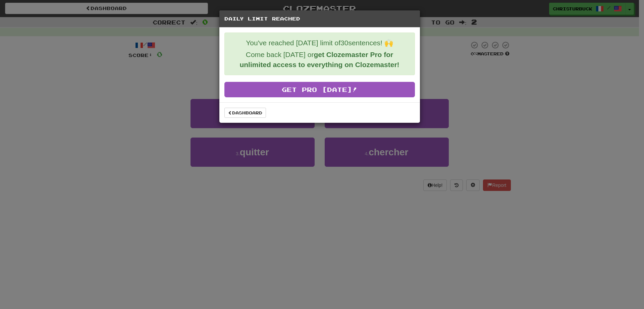
click at [528, 106] on div "Daily Limit Reached You've reached [DATE] limit of 30 sentences! 🙌 Come back [D…" at bounding box center [322, 154] width 644 height 309
click at [211, 21] on div "Daily Limit Reached You've reached [DATE] limit of 30 sentences! 🙌 Come back [D…" at bounding box center [322, 154] width 644 height 309
click at [256, 112] on link "Dashboard" at bounding box center [245, 113] width 42 height 10
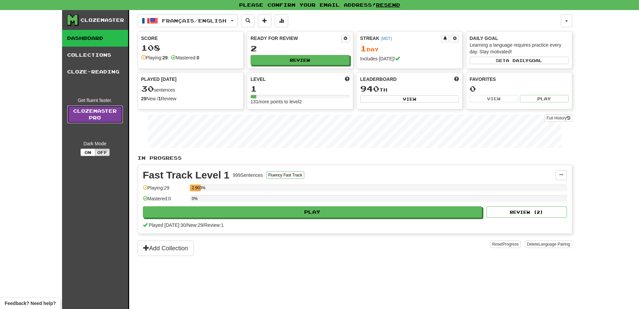
click at [97, 114] on link "Clozemaster Pro" at bounding box center [95, 114] width 56 height 18
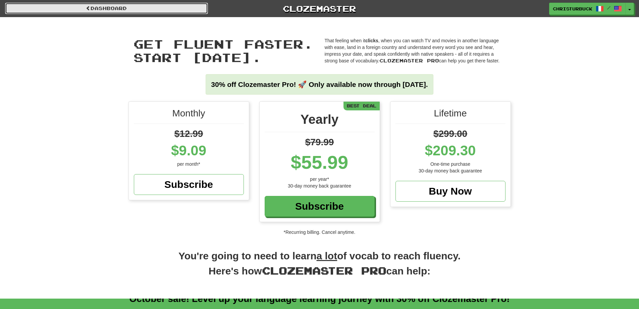
click at [117, 8] on link "Dashboard" at bounding box center [106, 8] width 203 height 11
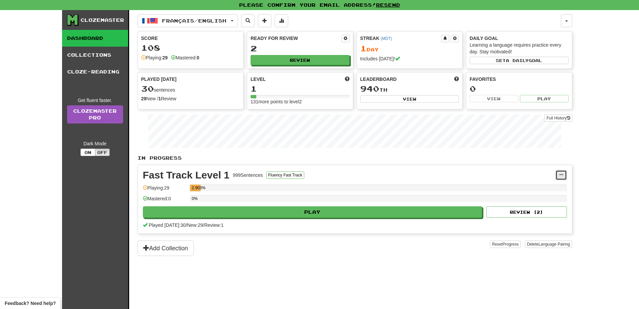
click at [559, 178] on button at bounding box center [560, 175] width 11 height 10
click at [394, 177] on div "Fast Track Level 1 999 Sentences Fluency Fast Track" at bounding box center [349, 175] width 412 height 10
click at [176, 252] on button "Add Collection" at bounding box center [165, 247] width 56 height 15
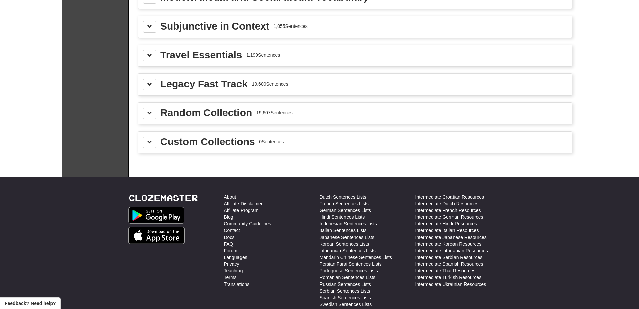
scroll to position [644, 0]
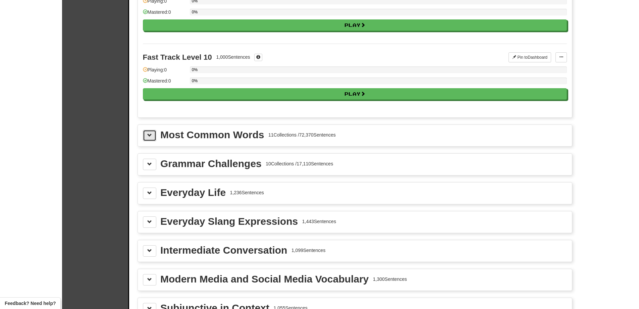
click at [151, 139] on button at bounding box center [149, 135] width 13 height 11
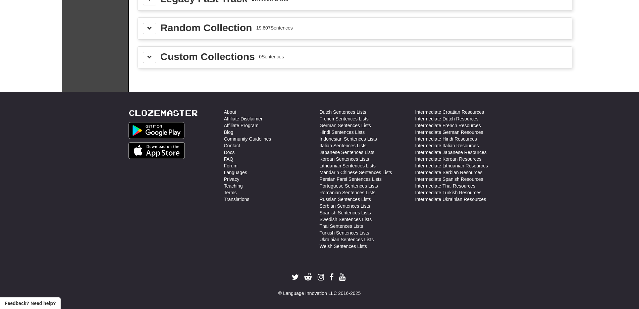
scroll to position [1770, 0]
click at [152, 57] on button at bounding box center [149, 56] width 13 height 11
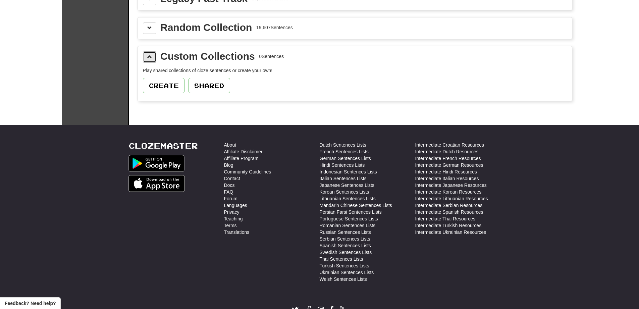
click at [152, 57] on button at bounding box center [149, 56] width 13 height 11
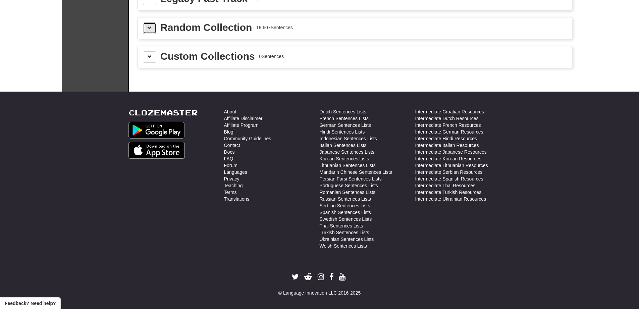
click at [151, 27] on span at bounding box center [149, 27] width 5 height 5
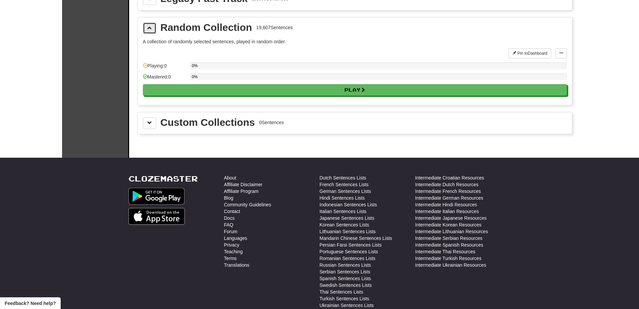
click at [151, 28] on span at bounding box center [149, 27] width 5 height 5
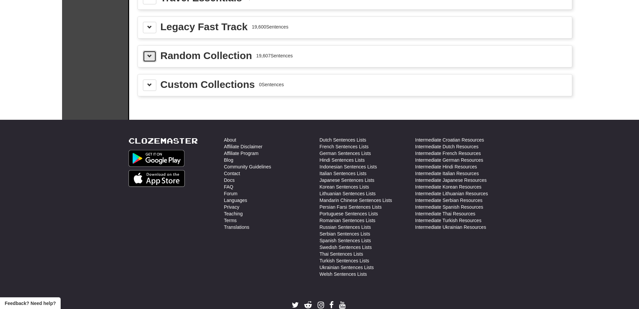
scroll to position [1730, 0]
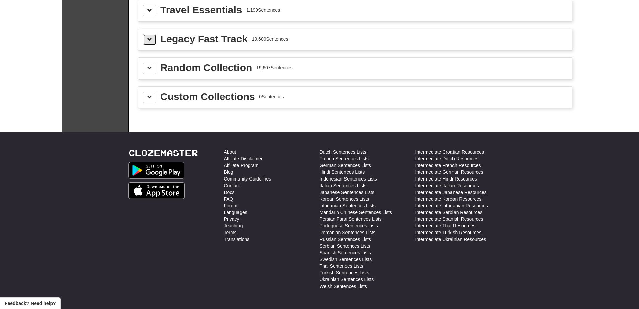
click at [147, 40] on span at bounding box center [149, 39] width 5 height 5
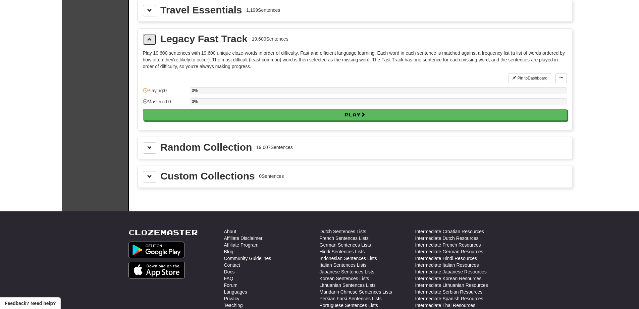
click at [147, 40] on span at bounding box center [149, 39] width 5 height 5
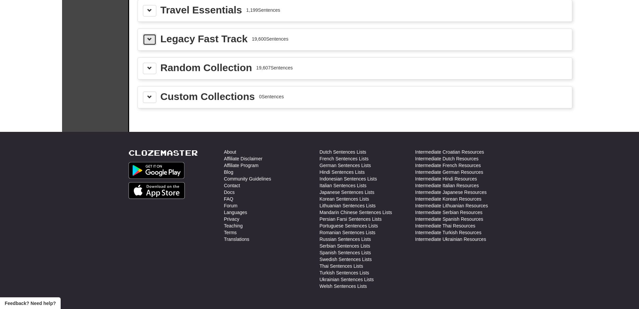
click at [148, 39] on span at bounding box center [149, 39] width 5 height 5
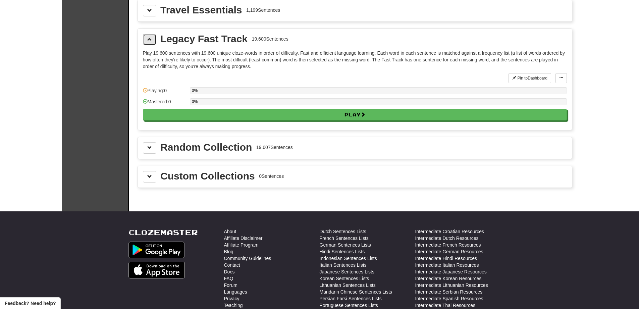
click at [147, 42] on span at bounding box center [149, 39] width 5 height 5
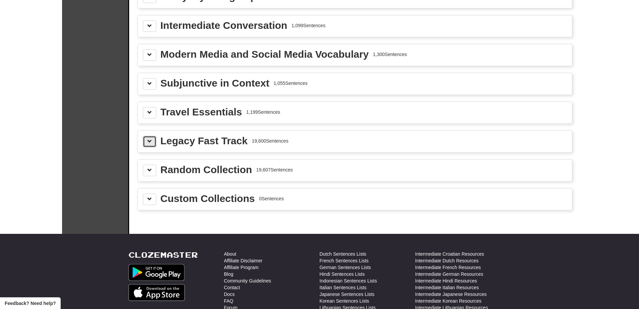
scroll to position [1609, 0]
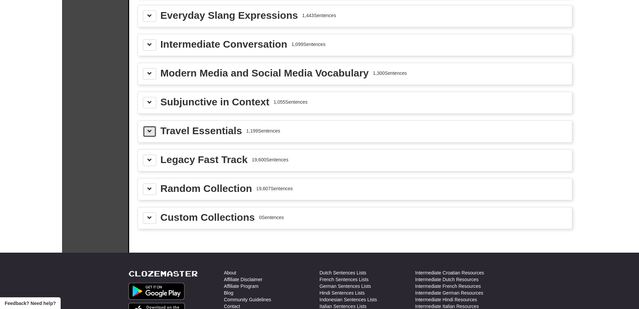
click at [153, 127] on button at bounding box center [149, 131] width 13 height 11
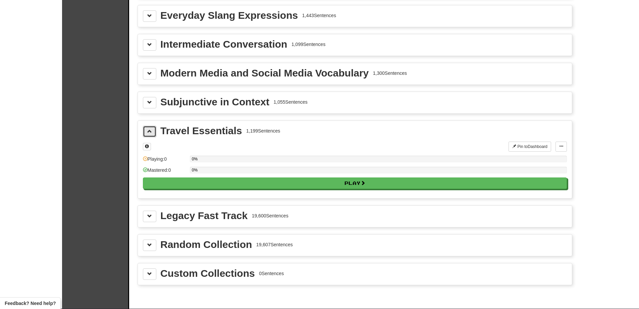
drag, startPoint x: 150, startPoint y: 128, endPoint x: 149, endPoint y: 120, distance: 7.7
click at [149, 127] on button at bounding box center [149, 131] width 13 height 11
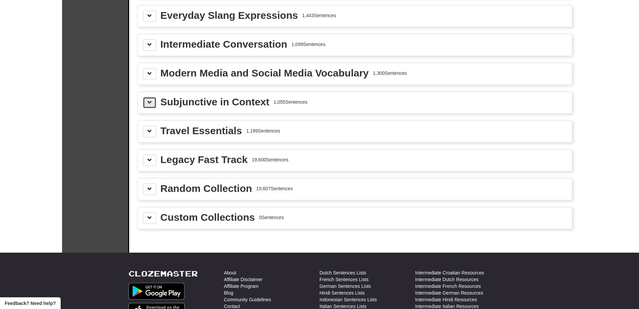
click at [144, 99] on button at bounding box center [149, 102] width 13 height 11
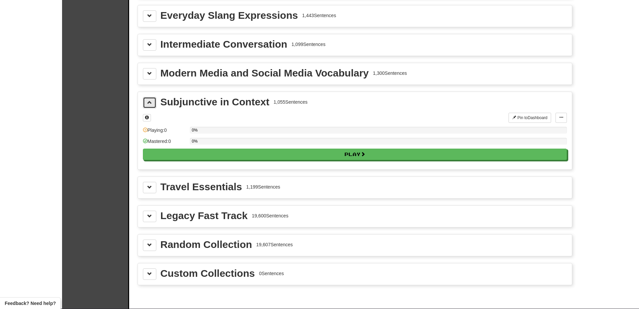
click at [145, 104] on button at bounding box center [149, 102] width 13 height 11
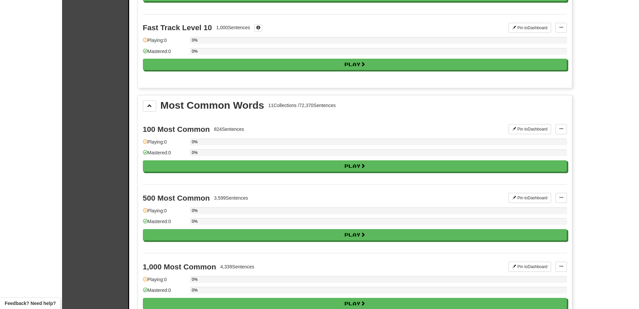
scroll to position [644, 0]
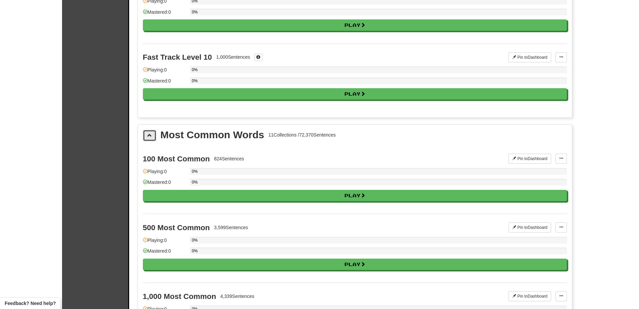
click at [148, 133] on span at bounding box center [149, 135] width 5 height 5
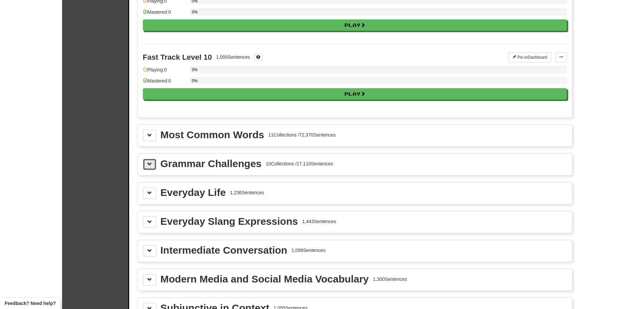
click at [151, 162] on span at bounding box center [149, 164] width 5 height 5
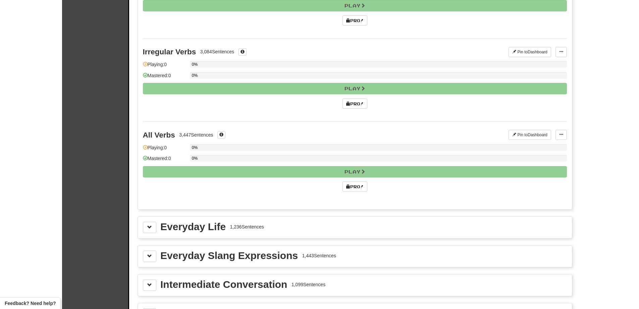
scroll to position [1448, 0]
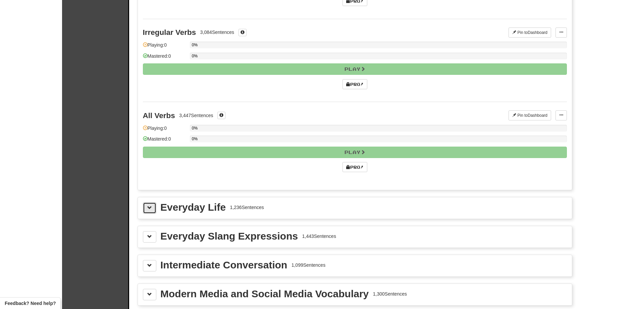
click at [148, 204] on button at bounding box center [149, 207] width 13 height 11
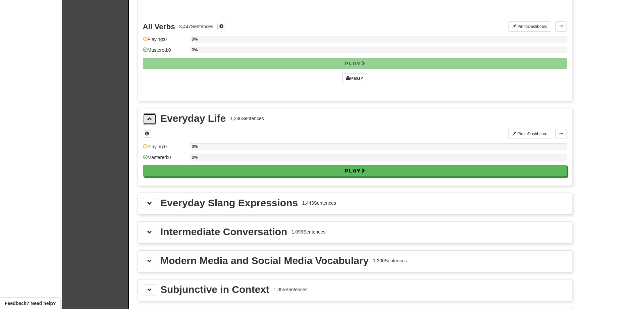
scroll to position [1649, 0]
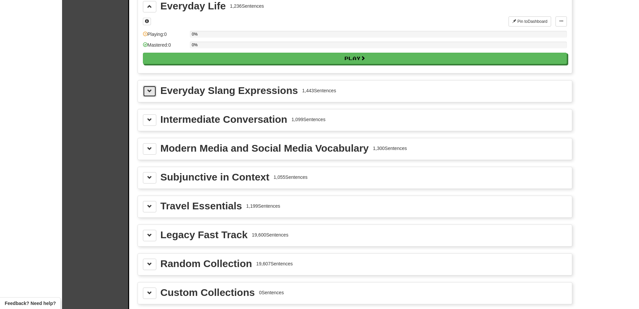
click at [151, 91] on span at bounding box center [149, 91] width 5 height 5
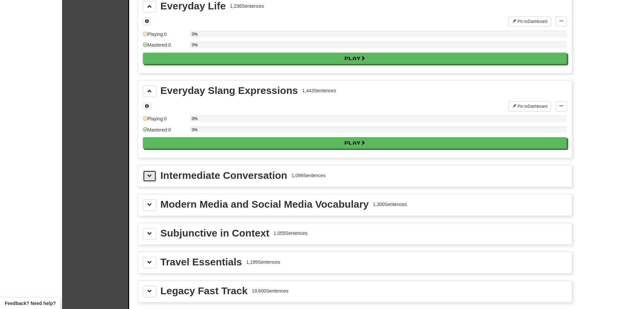
click at [148, 179] on button at bounding box center [149, 175] width 13 height 11
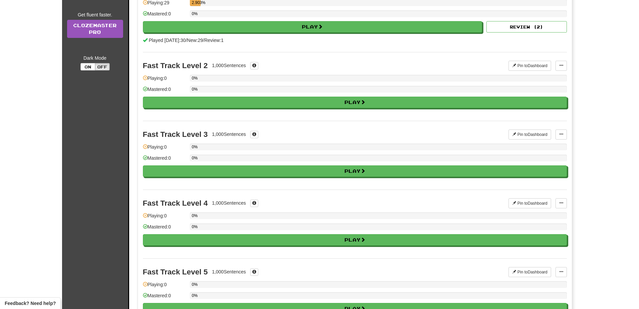
scroll to position [0, 0]
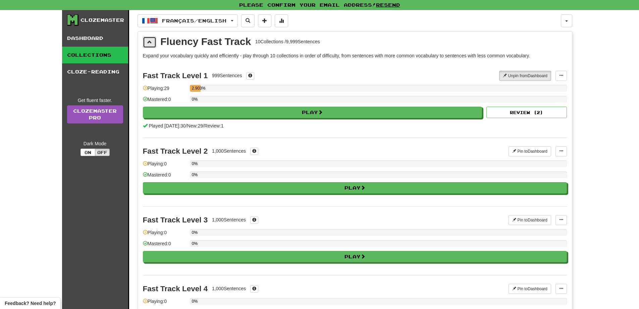
click at [152, 45] on button at bounding box center [149, 42] width 13 height 11
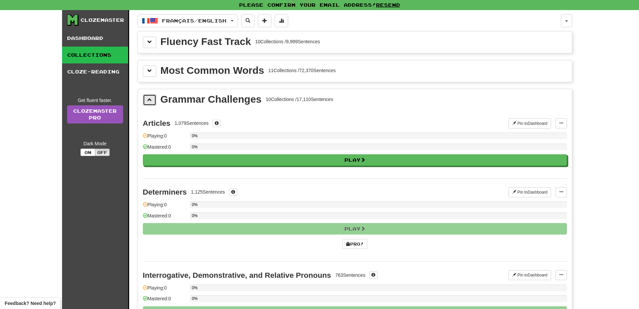
click at [150, 101] on span at bounding box center [149, 99] width 5 height 5
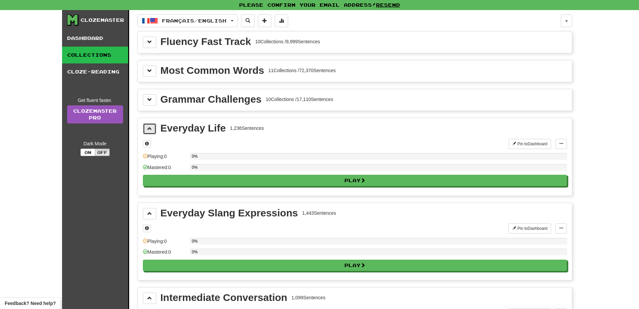
click at [150, 131] on span at bounding box center [149, 128] width 5 height 5
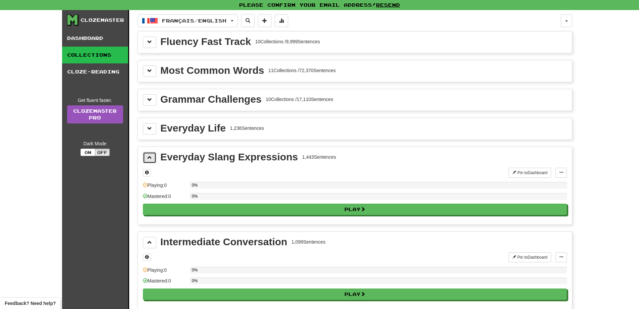
click at [150, 158] on span at bounding box center [149, 157] width 5 height 5
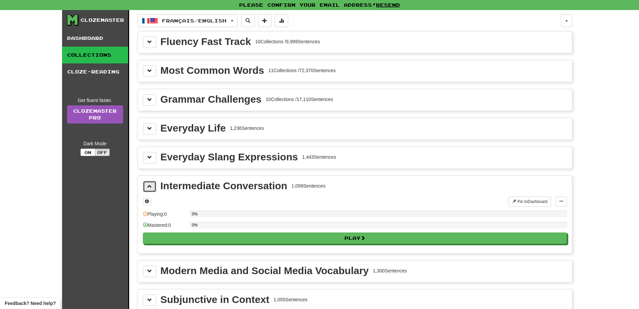
click at [151, 183] on button at bounding box center [149, 186] width 13 height 11
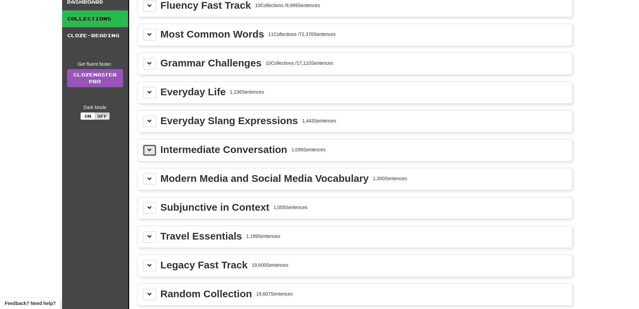
scroll to position [121, 0]
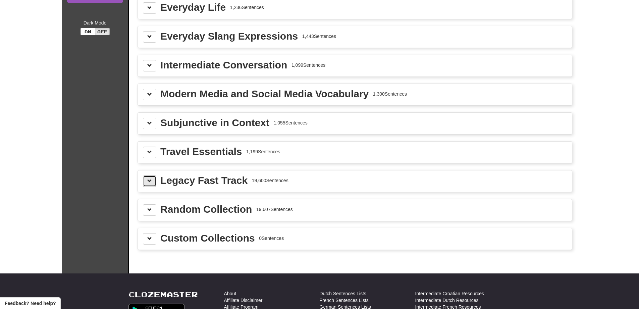
click at [153, 179] on button at bounding box center [149, 180] width 13 height 11
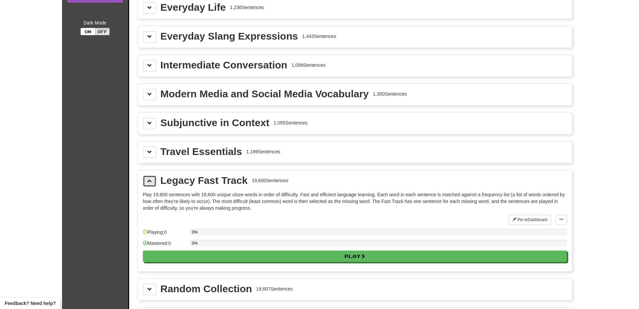
click at [147, 178] on button at bounding box center [149, 180] width 13 height 11
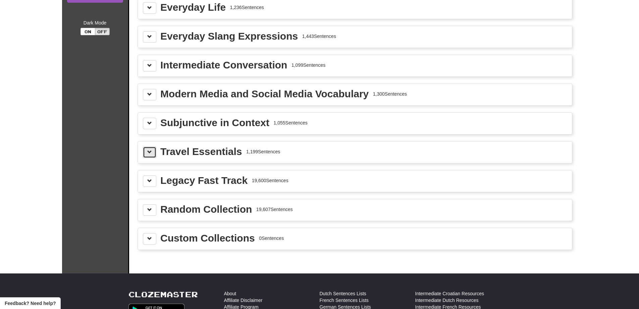
click at [150, 154] on span at bounding box center [149, 152] width 5 height 5
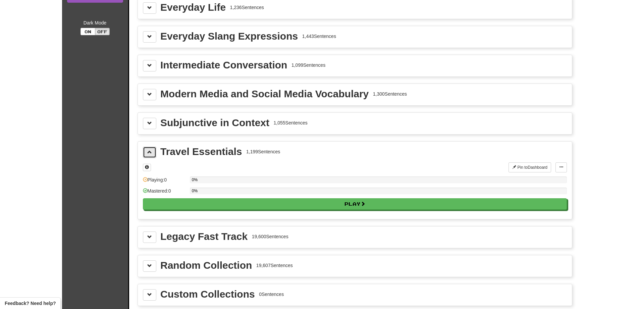
click at [150, 154] on span at bounding box center [149, 152] width 5 height 5
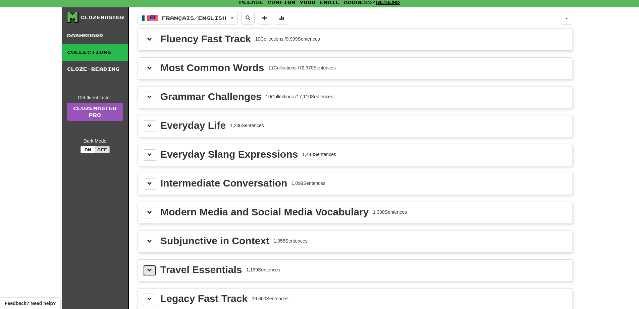
scroll to position [0, 0]
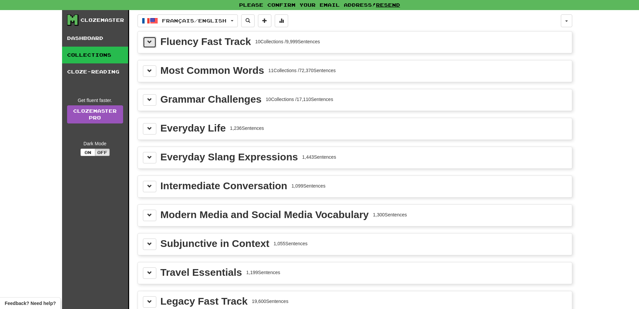
click at [149, 42] on span at bounding box center [149, 42] width 5 height 5
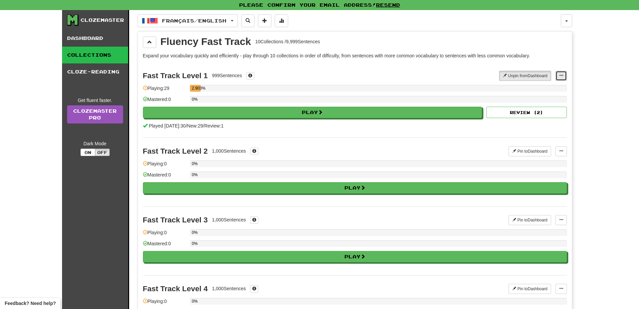
click at [563, 74] on button at bounding box center [560, 76] width 11 height 10
click at [563, 75] on button at bounding box center [560, 76] width 11 height 10
click at [569, 24] on button "button" at bounding box center [566, 20] width 11 height 13
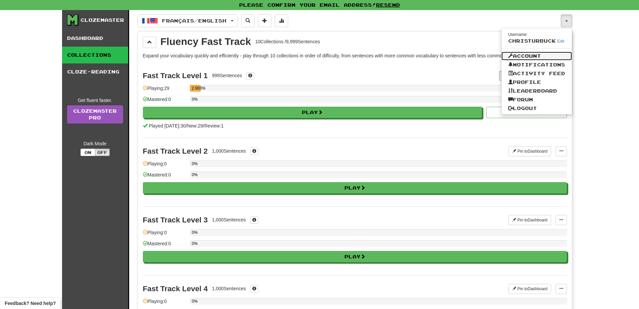
click at [523, 58] on link "Account" at bounding box center [536, 56] width 70 height 9
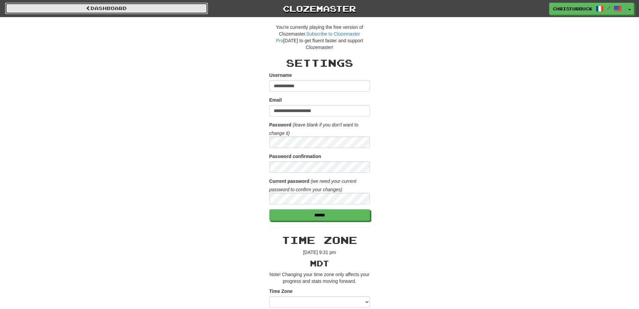
click at [92, 9] on link "Dashboard" at bounding box center [106, 8] width 203 height 11
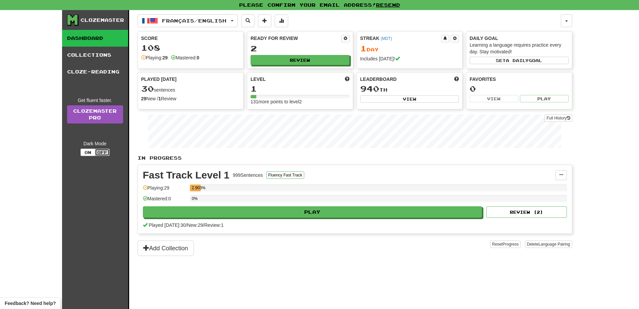
click at [103, 153] on button "Off" at bounding box center [102, 152] width 15 height 7
click at [91, 153] on button "On" at bounding box center [87, 152] width 15 height 7
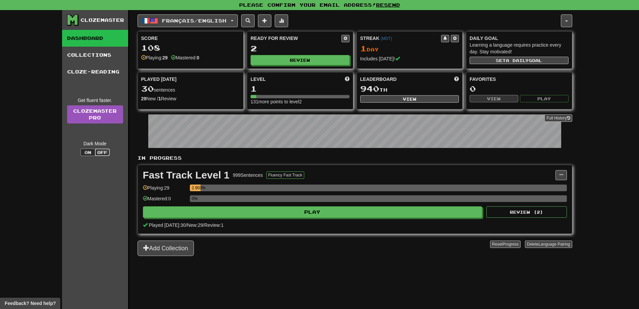
click at [98, 153] on button "Off" at bounding box center [102, 152] width 15 height 7
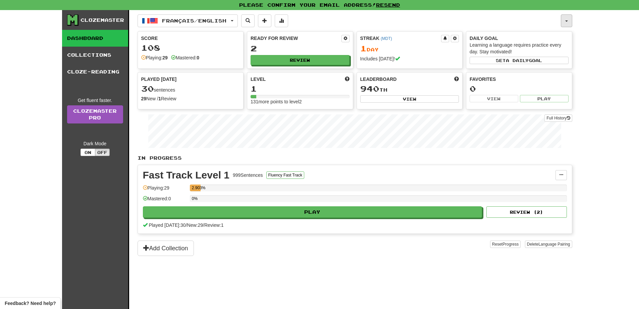
click at [563, 17] on button "button" at bounding box center [566, 20] width 11 height 13
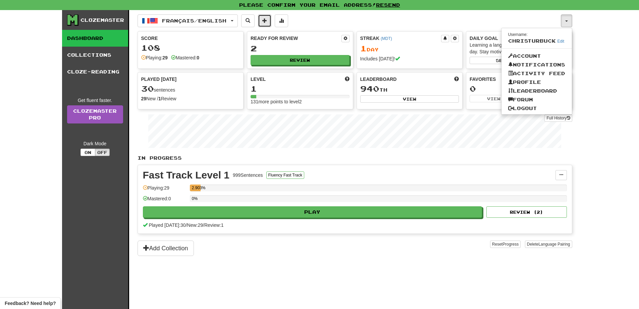
click at [271, 22] on button at bounding box center [264, 20] width 13 height 13
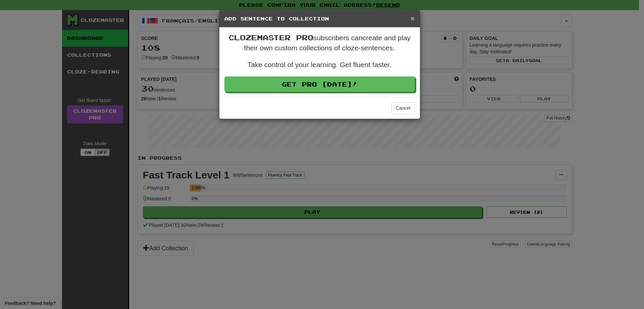
click at [413, 19] on span "×" at bounding box center [412, 18] width 4 height 8
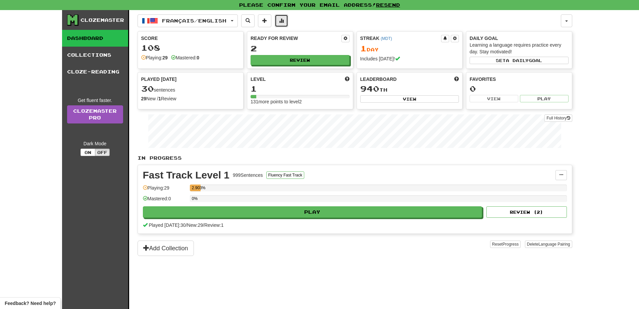
click at [288, 23] on button at bounding box center [281, 20] width 13 height 13
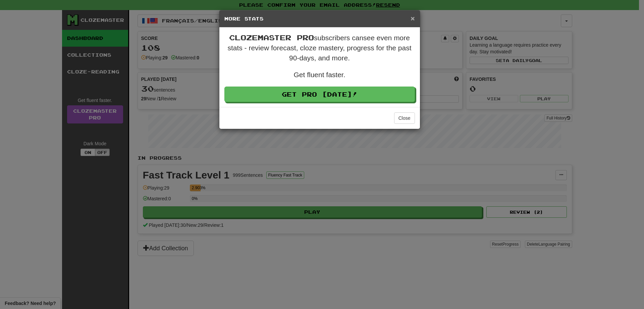
click at [413, 20] on span "×" at bounding box center [412, 18] width 4 height 8
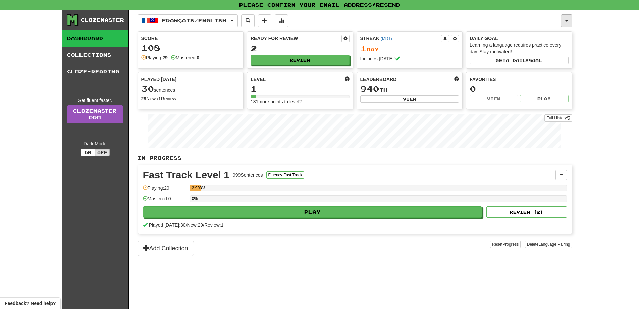
click at [563, 22] on button "button" at bounding box center [566, 20] width 11 height 13
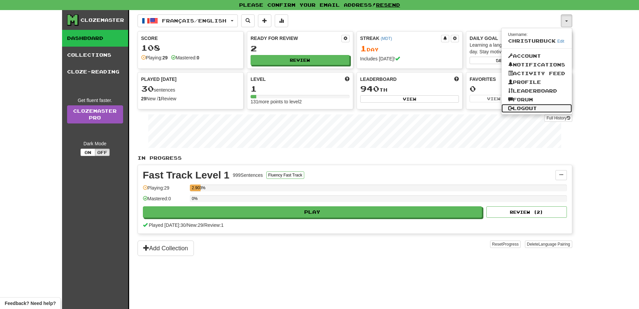
click at [518, 105] on link "Logout" at bounding box center [536, 108] width 70 height 9
